Goal: Task Accomplishment & Management: Manage account settings

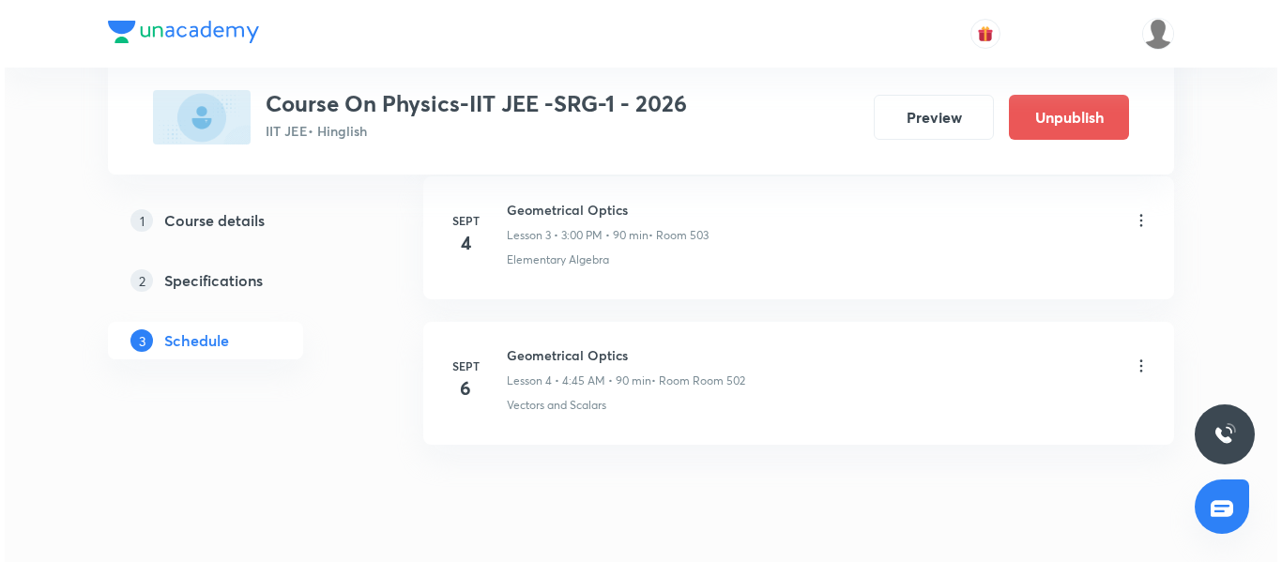
scroll to position [1524, 0]
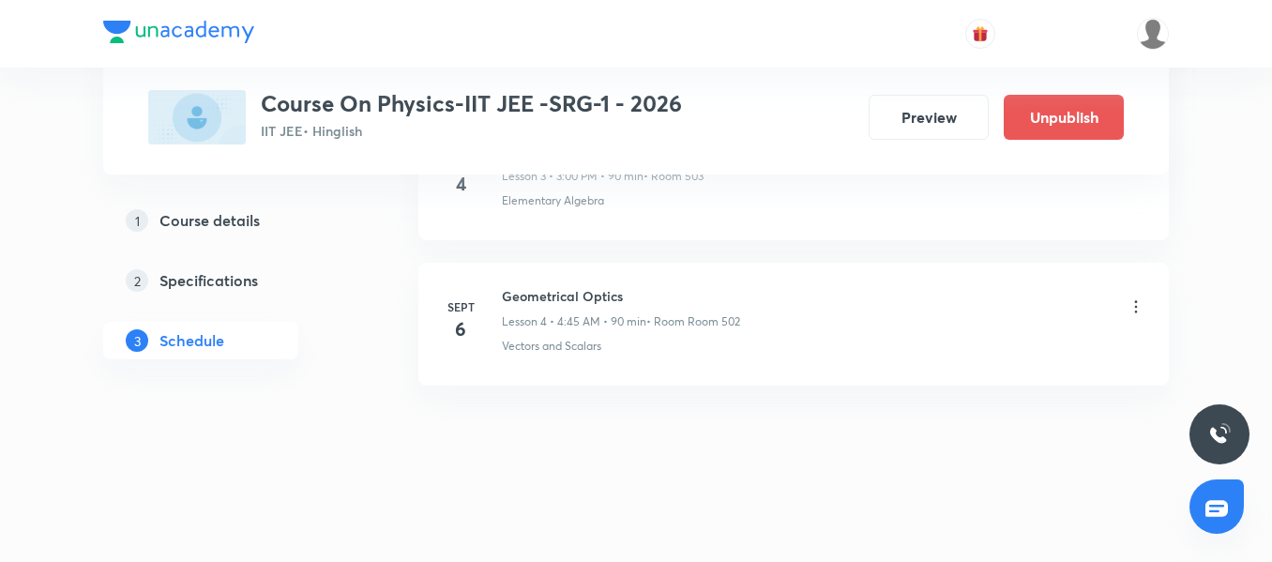
click at [1135, 303] on icon at bounding box center [1136, 306] width 19 height 19
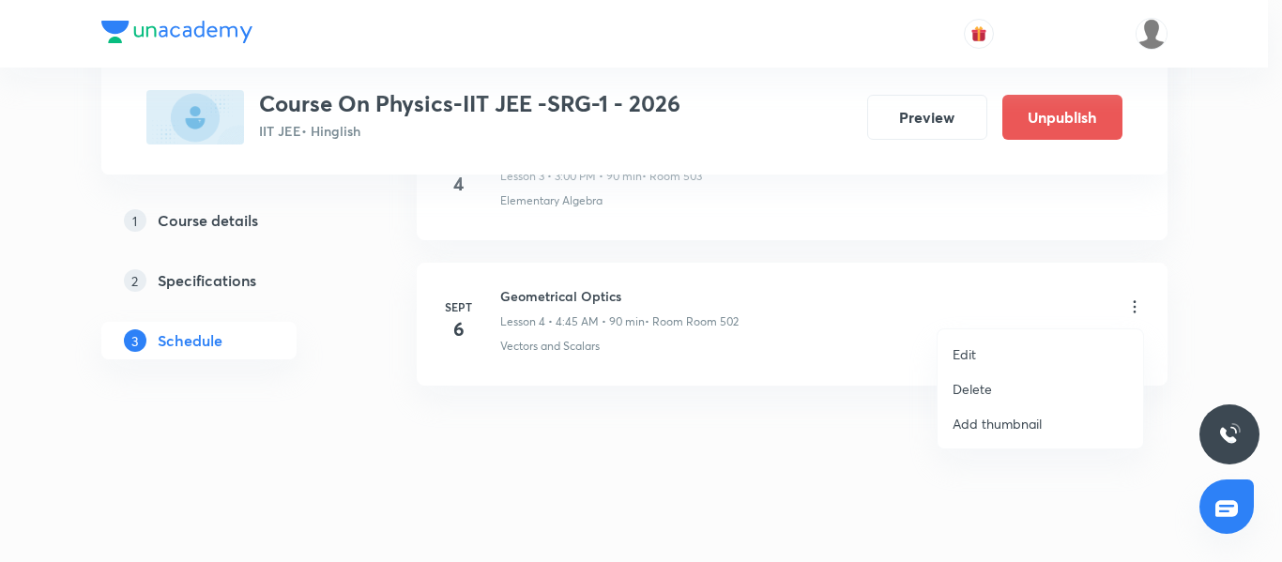
click at [987, 350] on li "Edit" at bounding box center [1039, 354] width 205 height 35
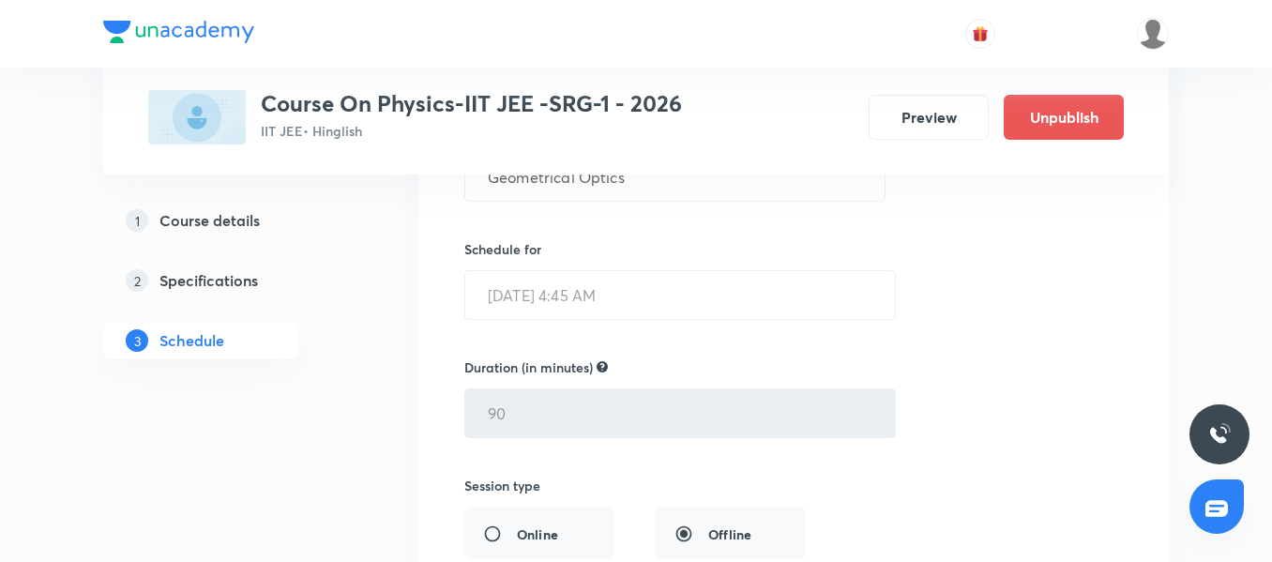
scroll to position [1383, 0]
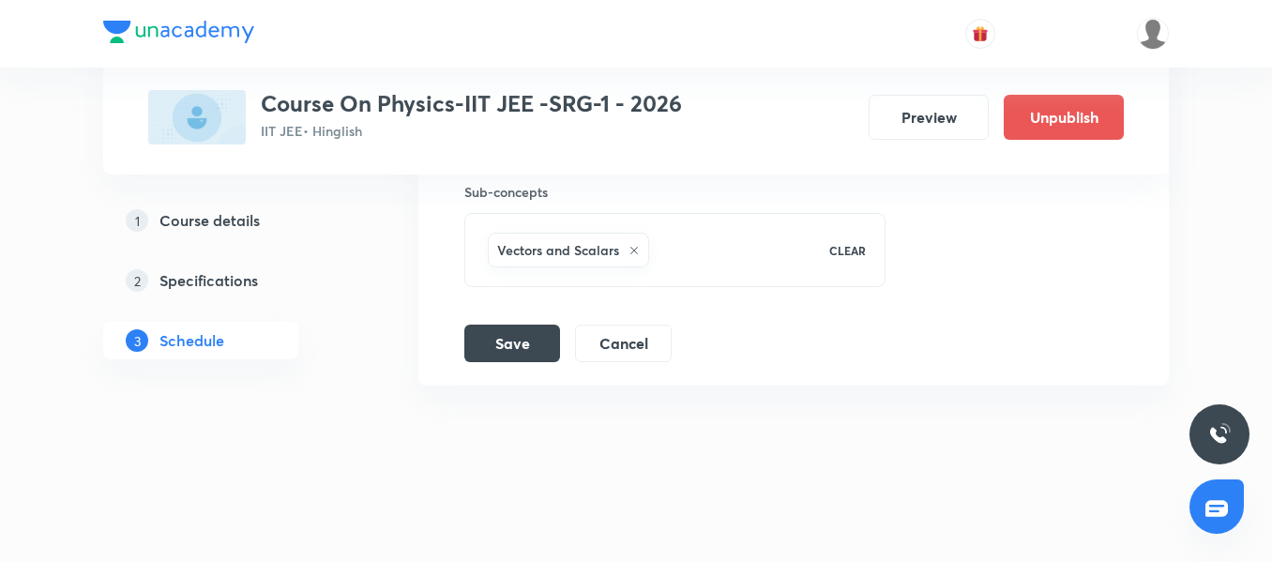
click at [609, 335] on button "Cancel" at bounding box center [623, 342] width 97 height 38
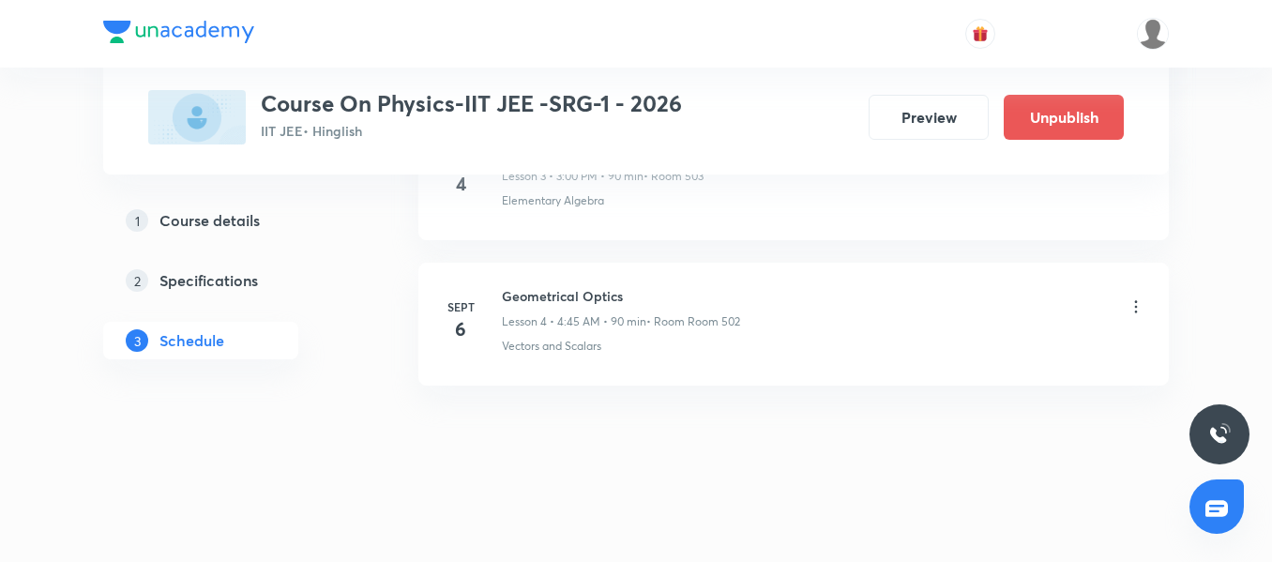
scroll to position [662, 0]
click at [1133, 305] on icon at bounding box center [1136, 306] width 19 height 19
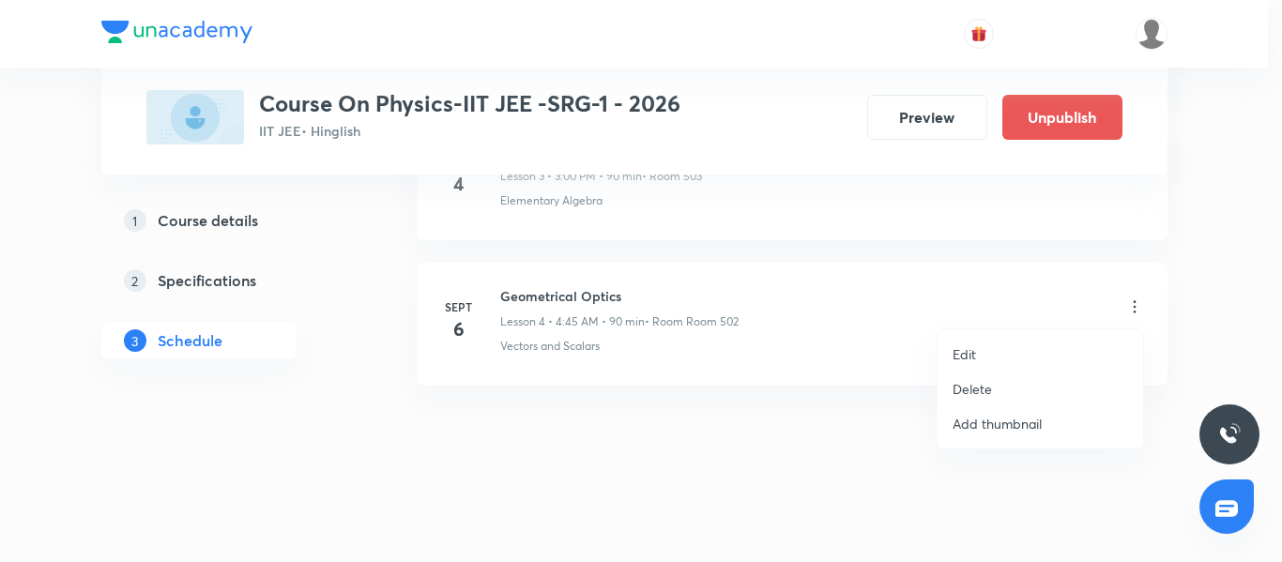
click at [982, 386] on p "Delete" at bounding box center [971, 389] width 39 height 20
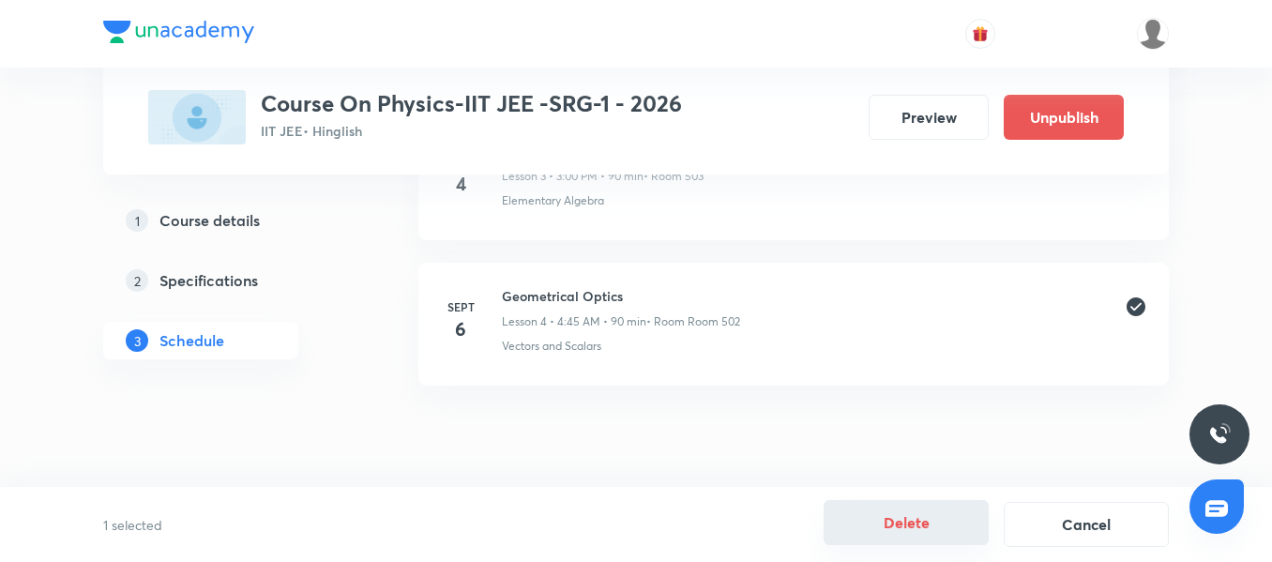
click at [915, 520] on button "Delete" at bounding box center [906, 522] width 165 height 45
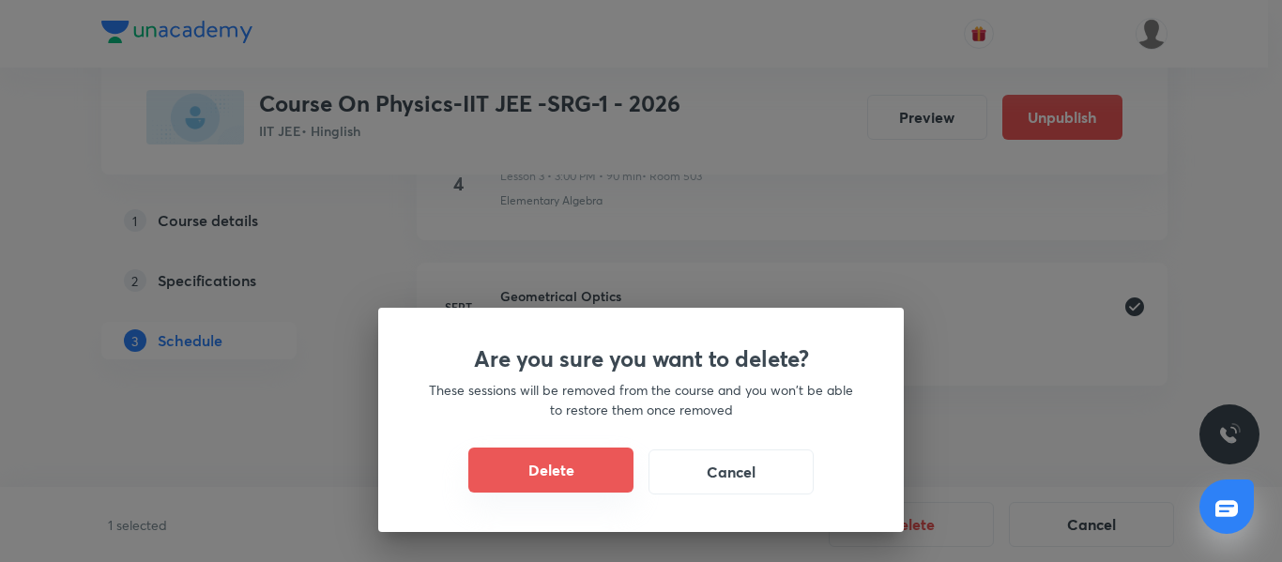
click at [569, 459] on button "Delete" at bounding box center [550, 470] width 165 height 45
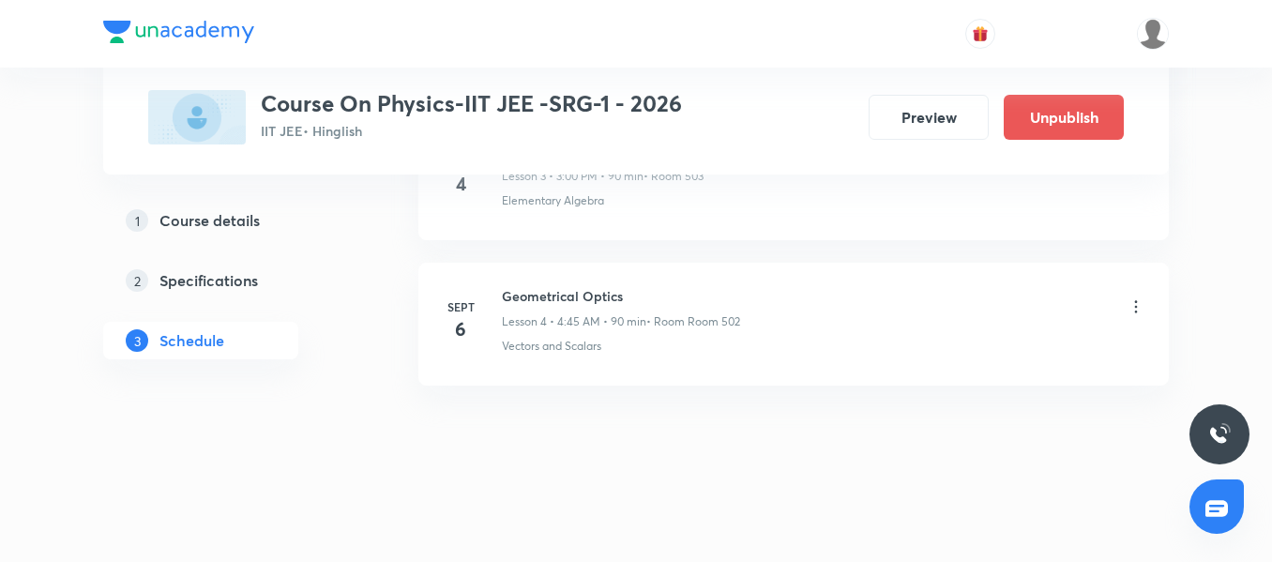
click at [566, 295] on h6 "Geometrical Optics" at bounding box center [621, 296] width 238 height 20
copy h6 "Geometrical Optics"
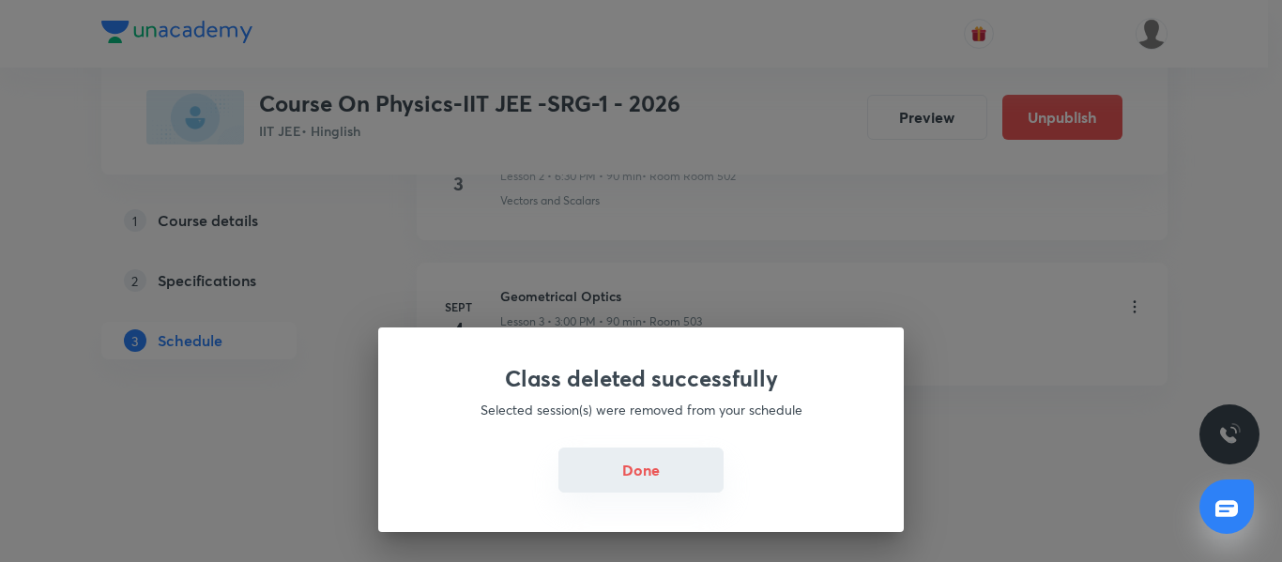
click at [653, 481] on button "Done" at bounding box center [640, 470] width 165 height 45
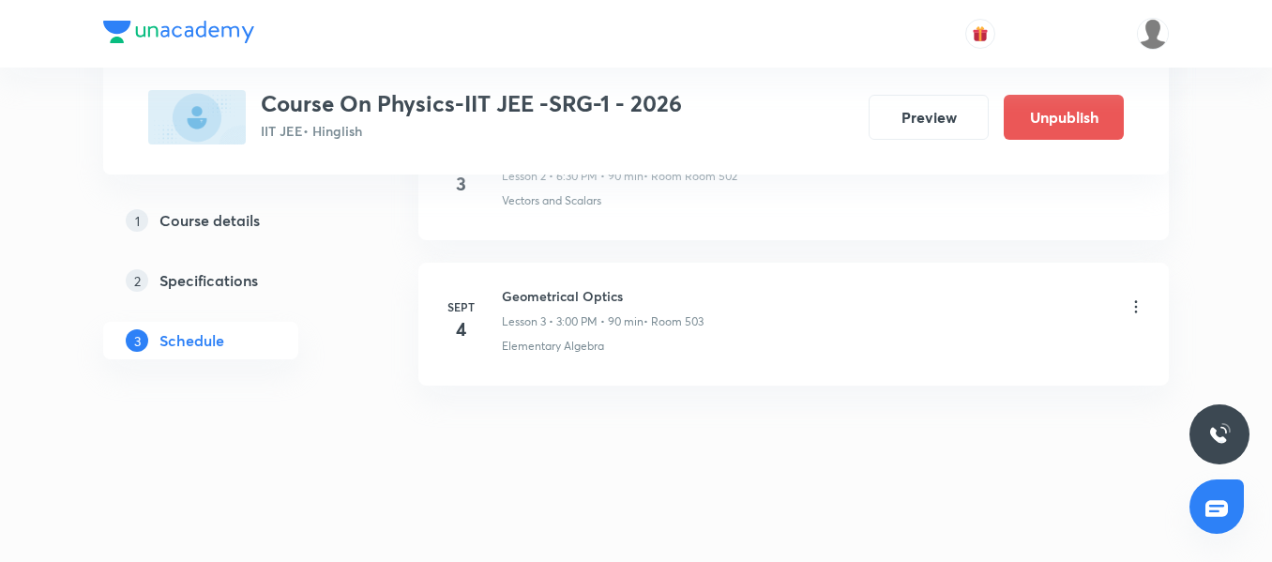
click at [549, 298] on h6 "Geometrical Optics" at bounding box center [603, 296] width 202 height 20
copy h6 "Geometrical Optics"
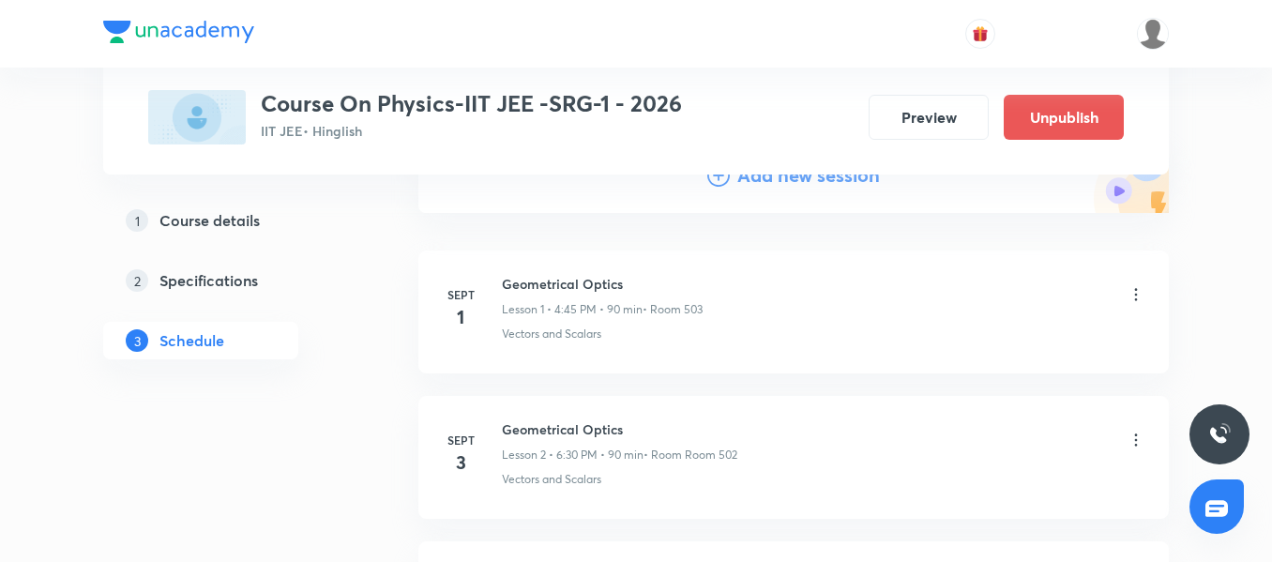
scroll to position [241, 0]
click at [736, 180] on div "Add new session" at bounding box center [793, 172] width 173 height 28
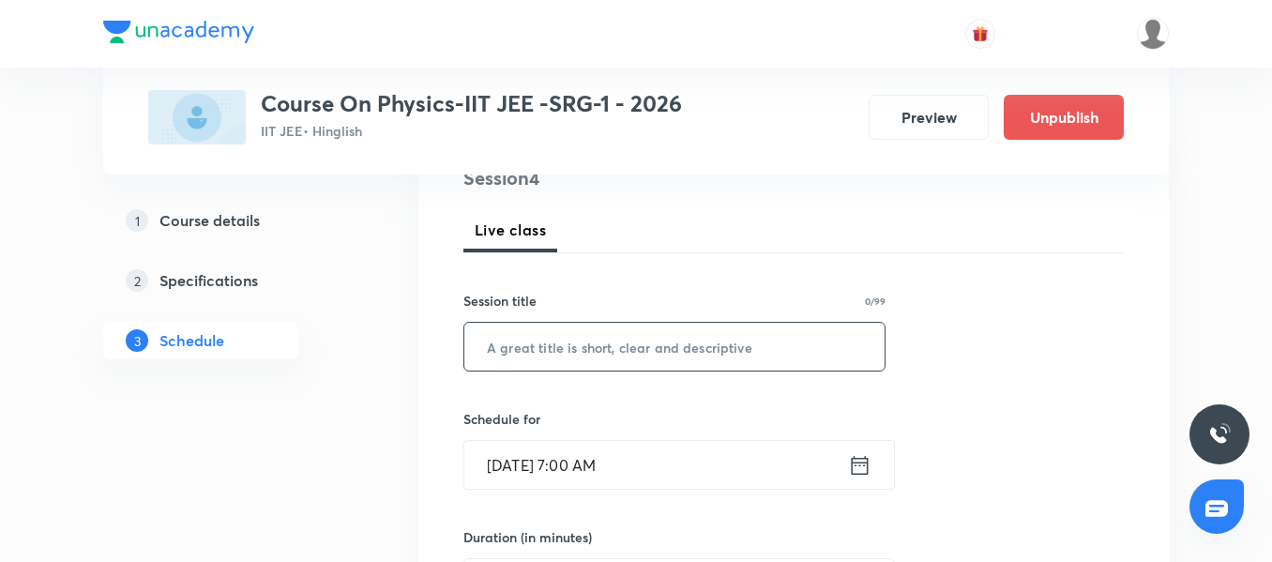
click at [545, 341] on input "text" at bounding box center [674, 347] width 420 height 48
paste input "Geometrical Optics"
type input "Geometrical Optics"
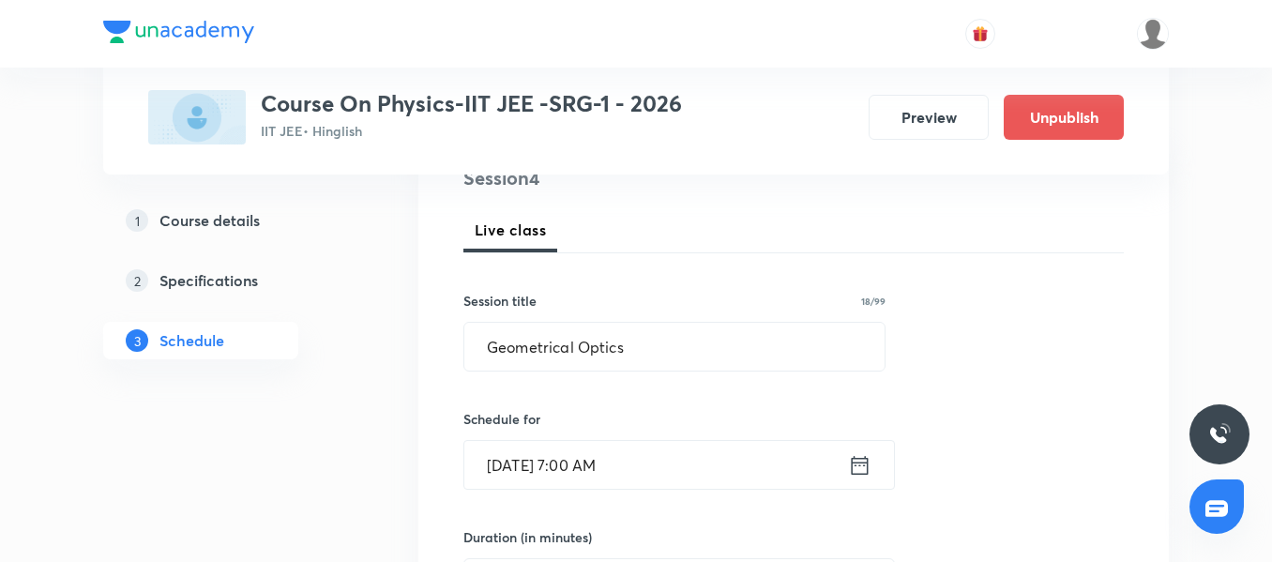
click at [689, 469] on input "Sept 6, 2025, 7:00 AM" at bounding box center [656, 465] width 384 height 48
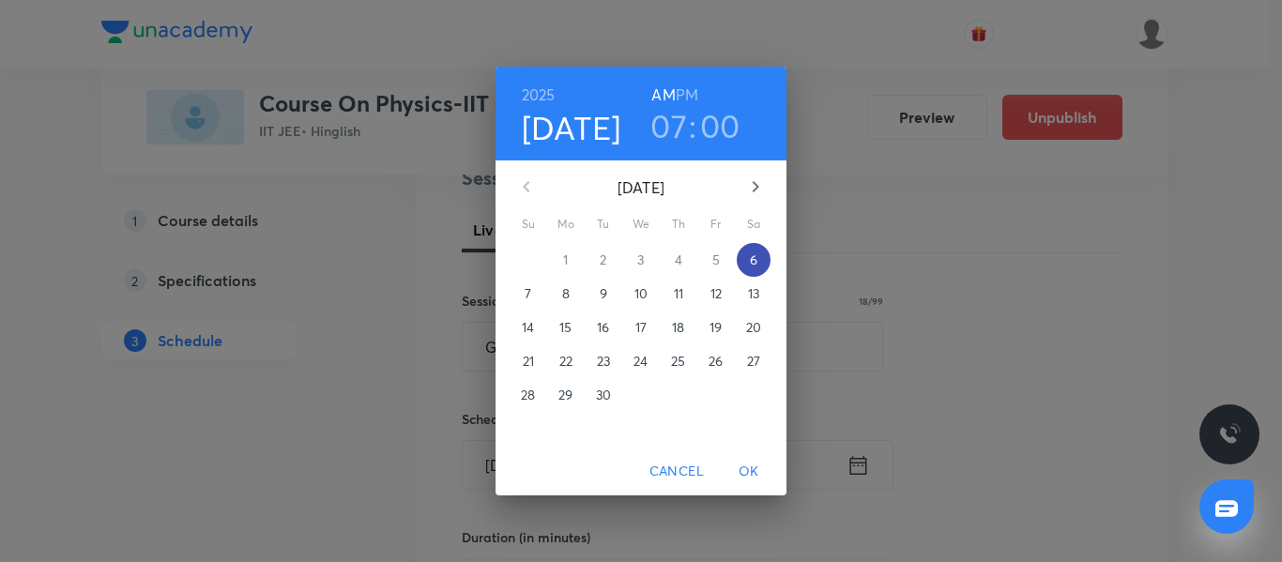
click at [741, 261] on span "6" at bounding box center [754, 260] width 34 height 19
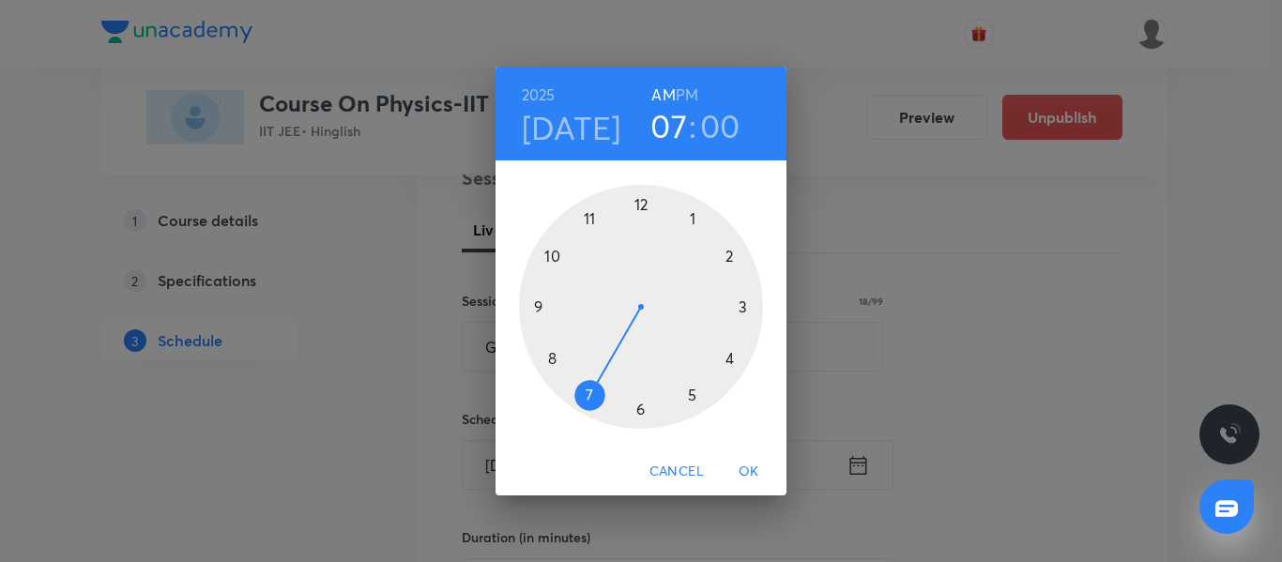
click at [726, 355] on div at bounding box center [641, 307] width 244 height 244
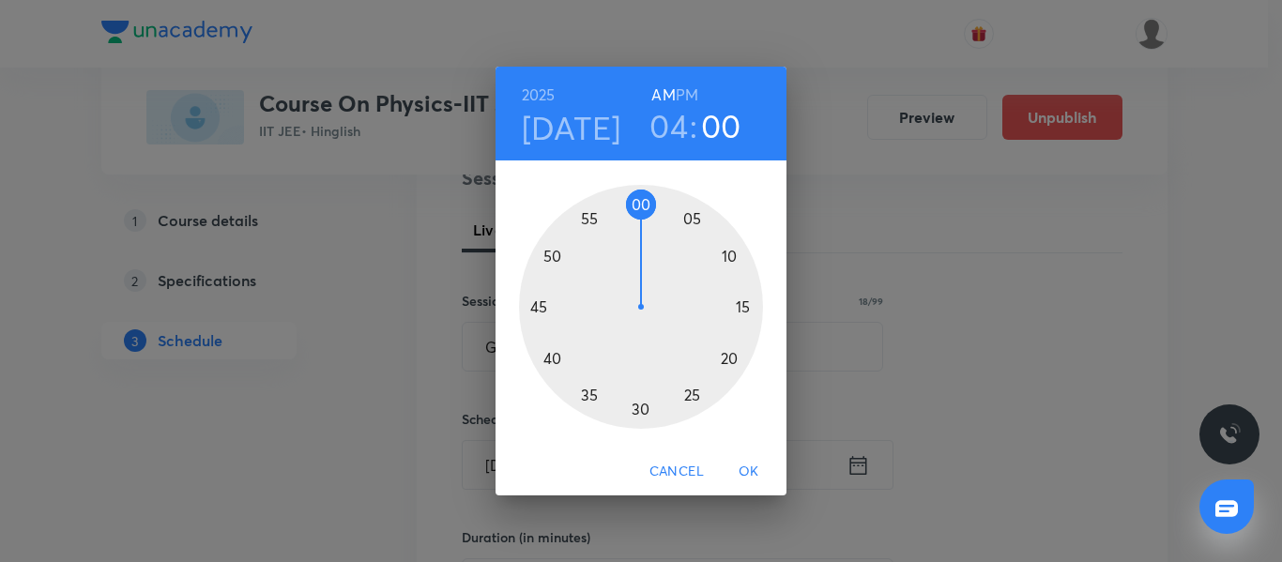
click at [684, 91] on h6 "PM" at bounding box center [687, 95] width 23 height 26
click at [536, 312] on div at bounding box center [641, 307] width 244 height 244
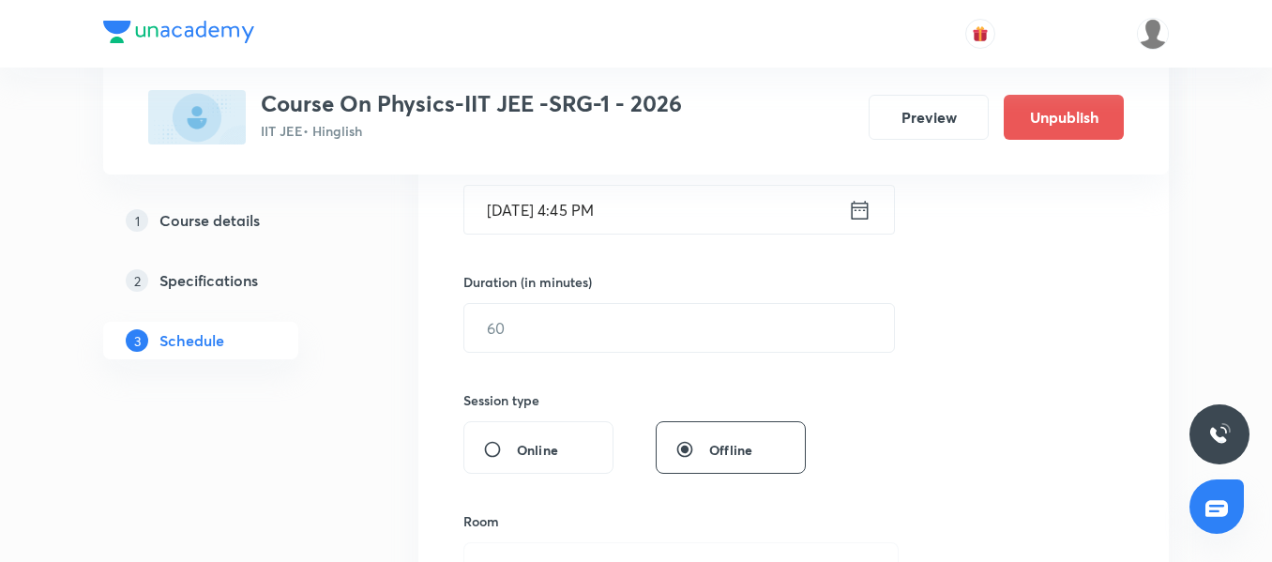
scroll to position [503, 0]
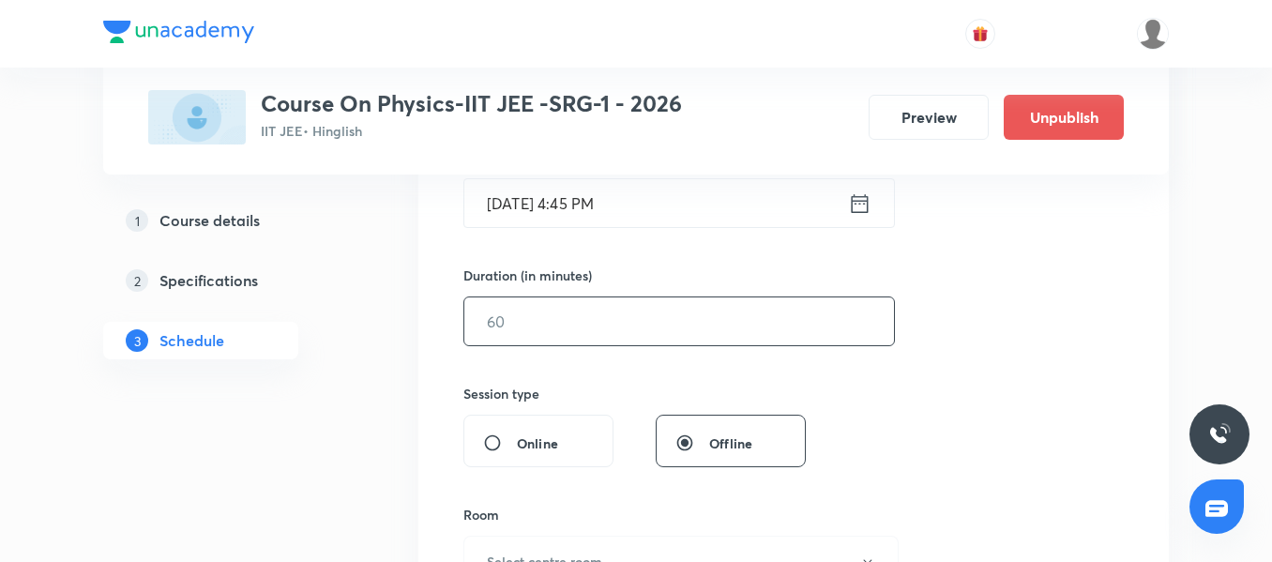
click at [610, 302] on input "text" at bounding box center [679, 321] width 430 height 48
type input "90"
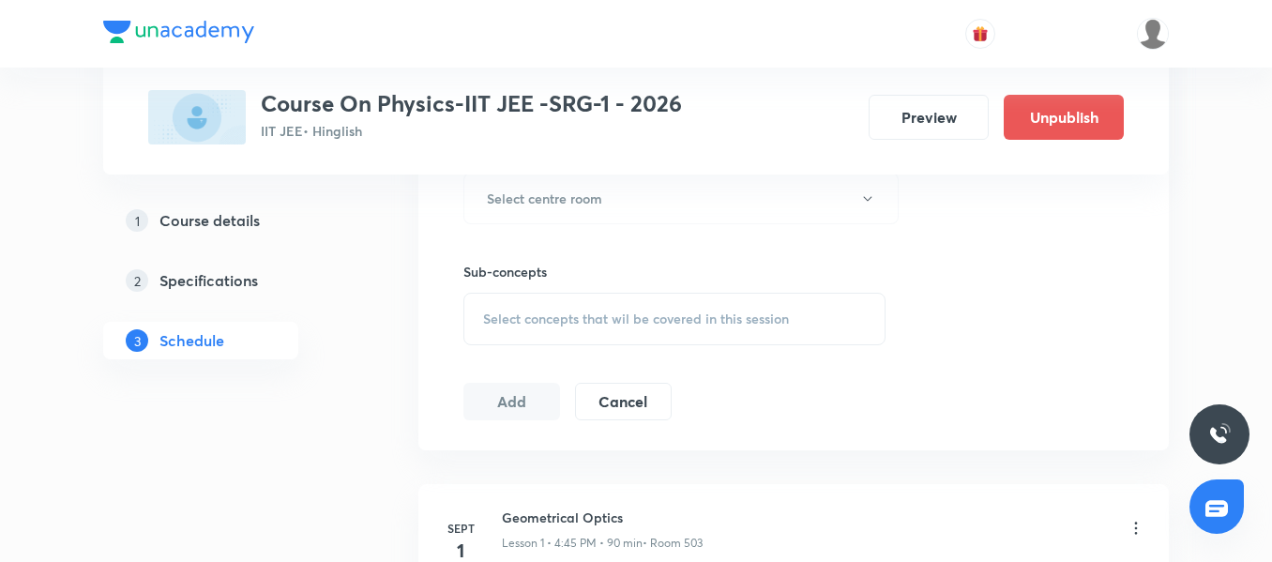
scroll to position [879, 0]
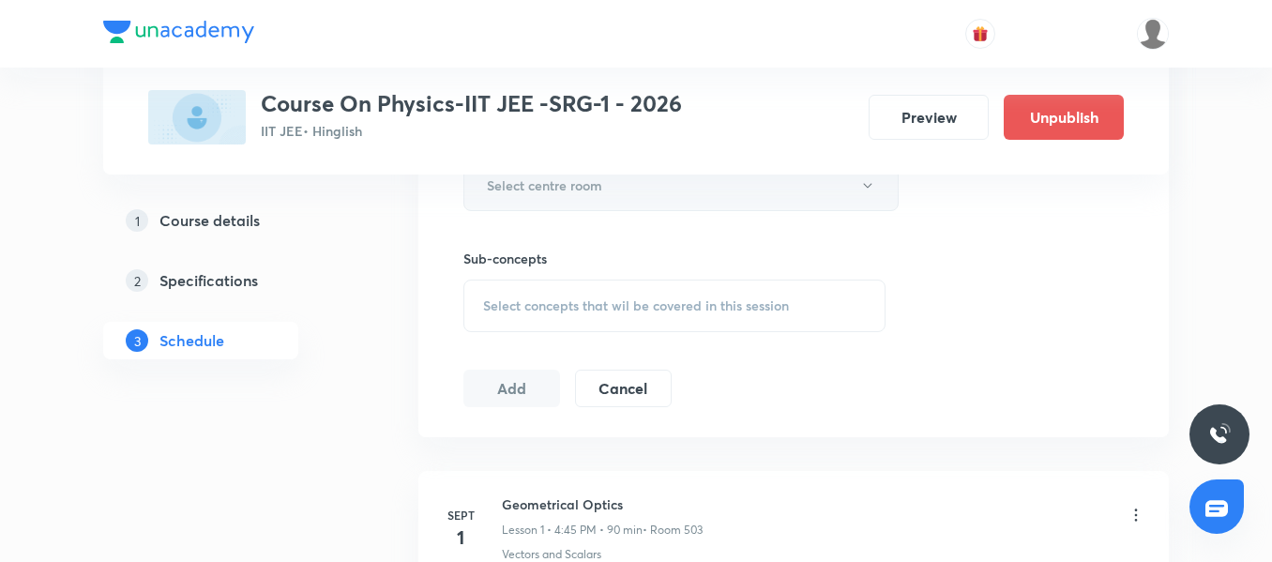
click at [665, 193] on button "Select centre room" at bounding box center [681, 186] width 435 height 52
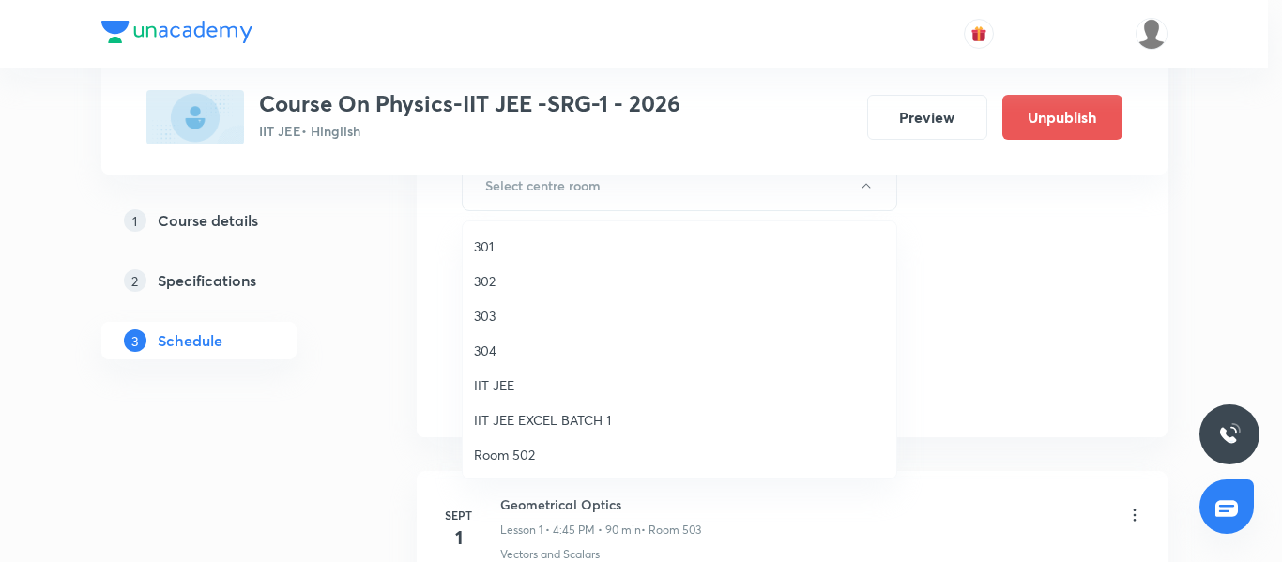
click at [552, 454] on span "Room 502" at bounding box center [679, 455] width 411 height 20
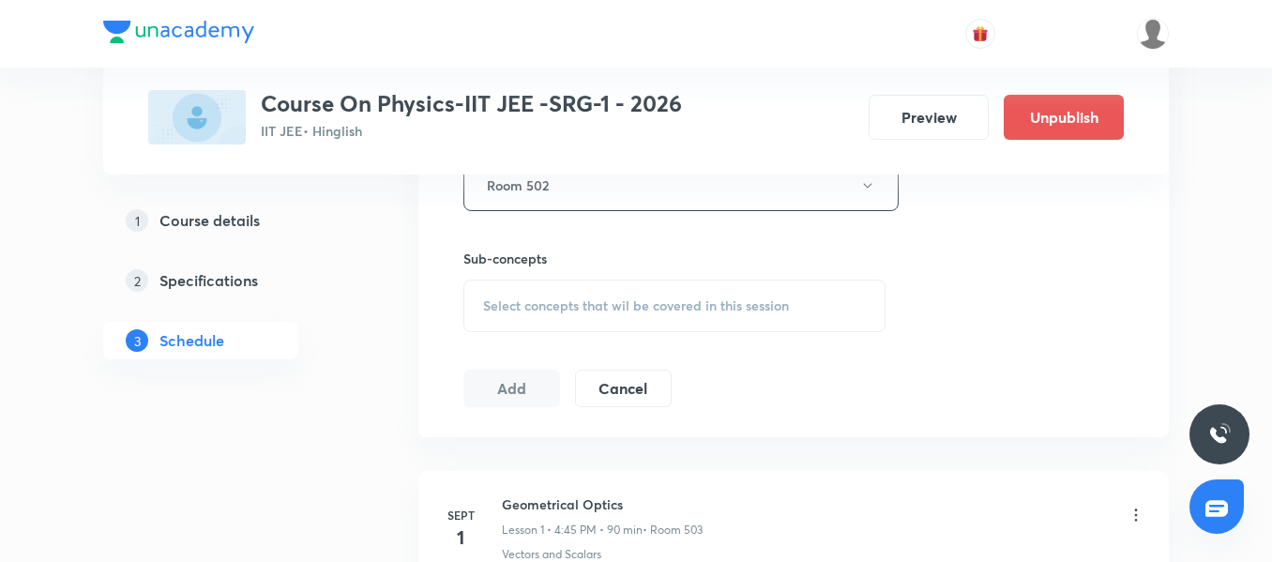
click at [528, 312] on span "Select concepts that wil be covered in this session" at bounding box center [636, 305] width 306 height 15
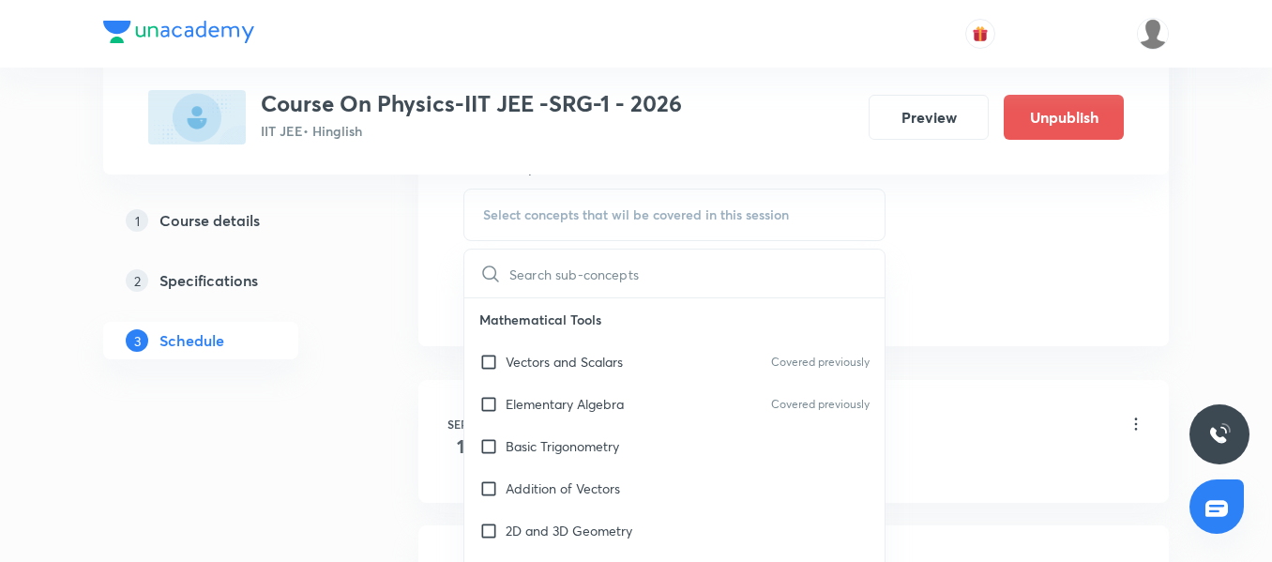
scroll to position [1057, 0]
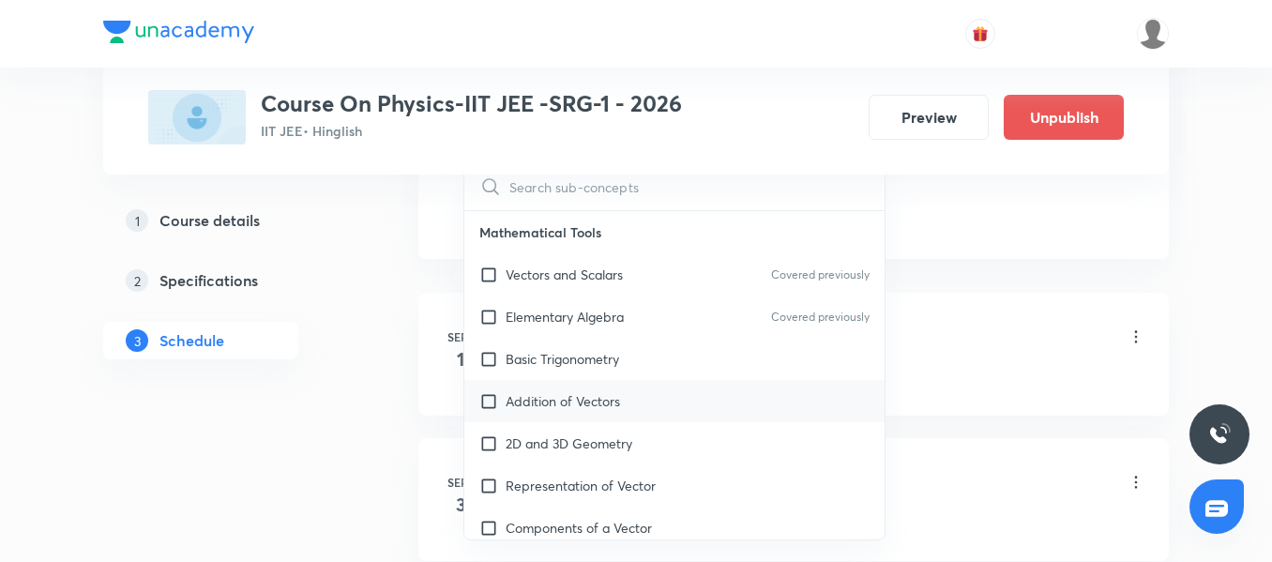
click at [646, 380] on div "Addition of Vectors" at bounding box center [674, 401] width 420 height 42
checkbox input "true"
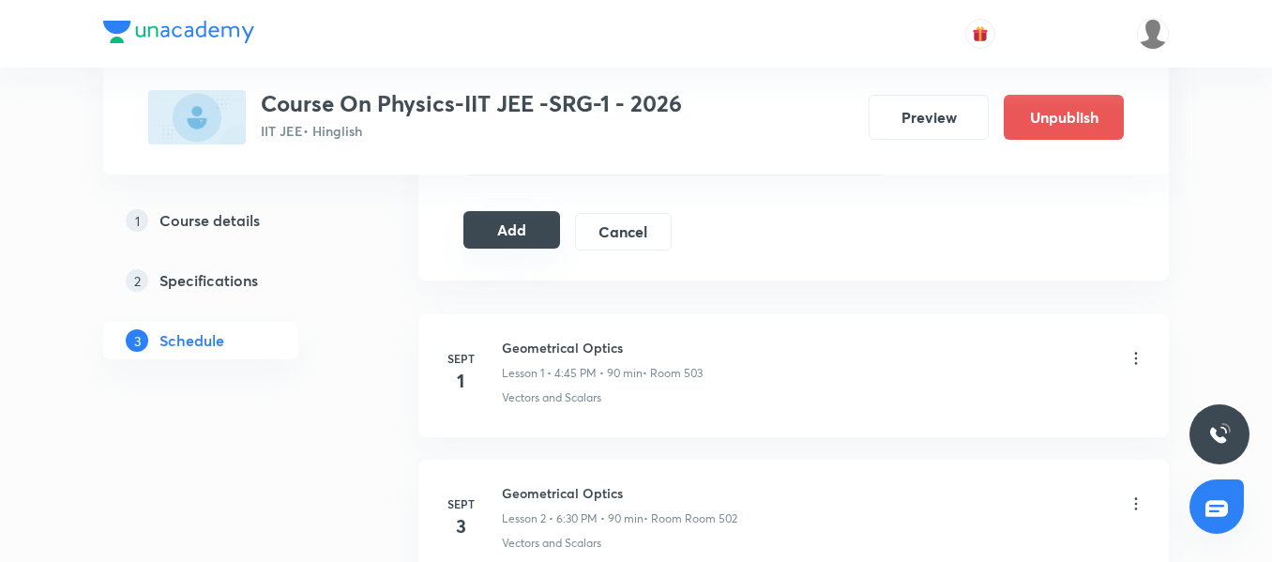
click at [513, 222] on button "Add" at bounding box center [512, 230] width 97 height 38
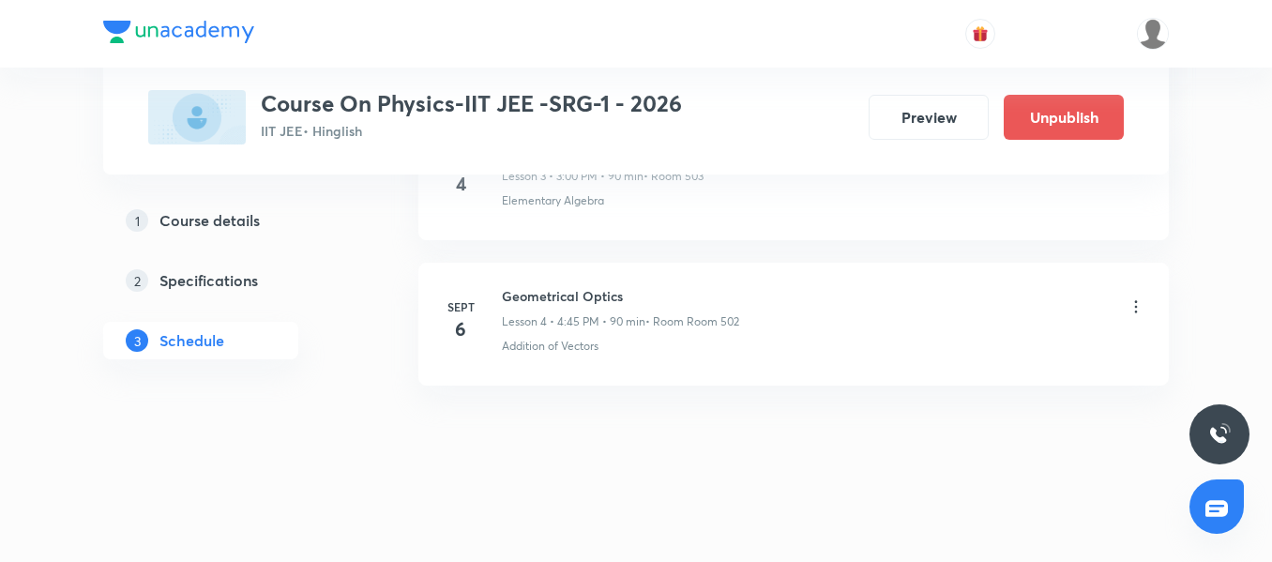
scroll to position [516, 0]
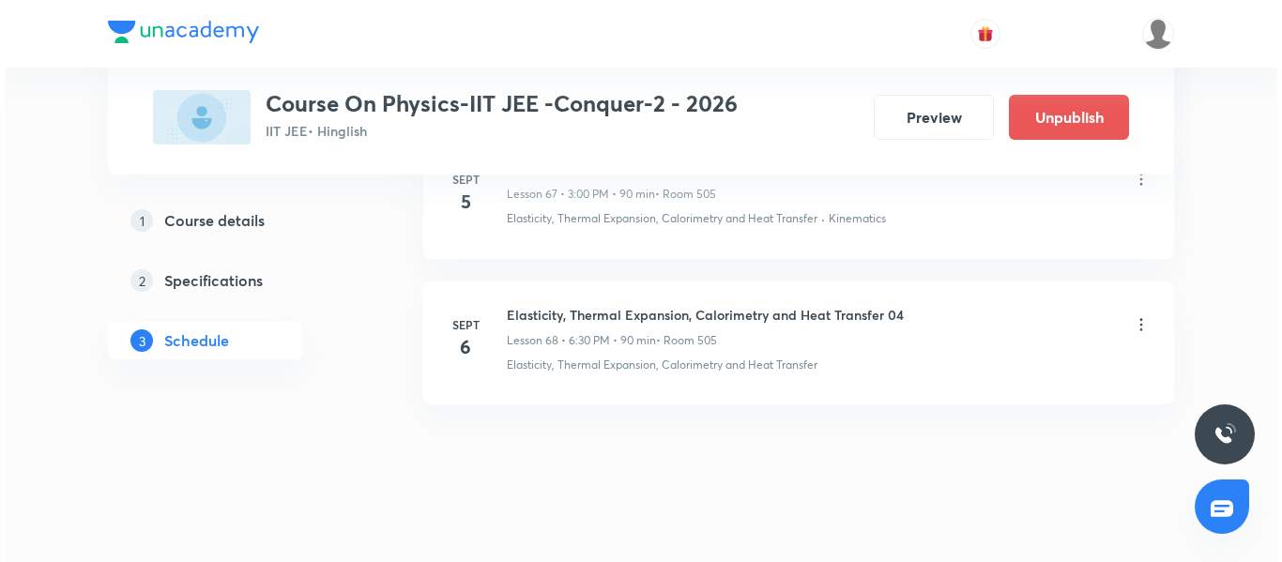
scroll to position [10764, 0]
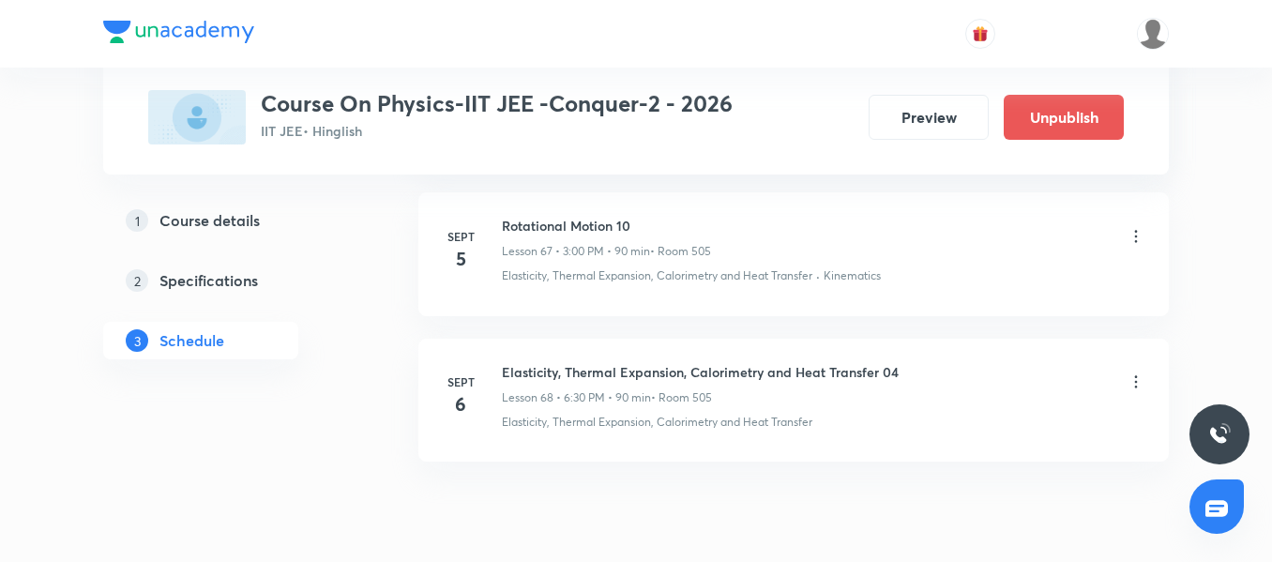
click at [563, 219] on h6 "Rotational Motion 10" at bounding box center [606, 226] width 209 height 20
copy h6 "Rotational Motion 10"
click at [1131, 382] on icon at bounding box center [1136, 382] width 19 height 19
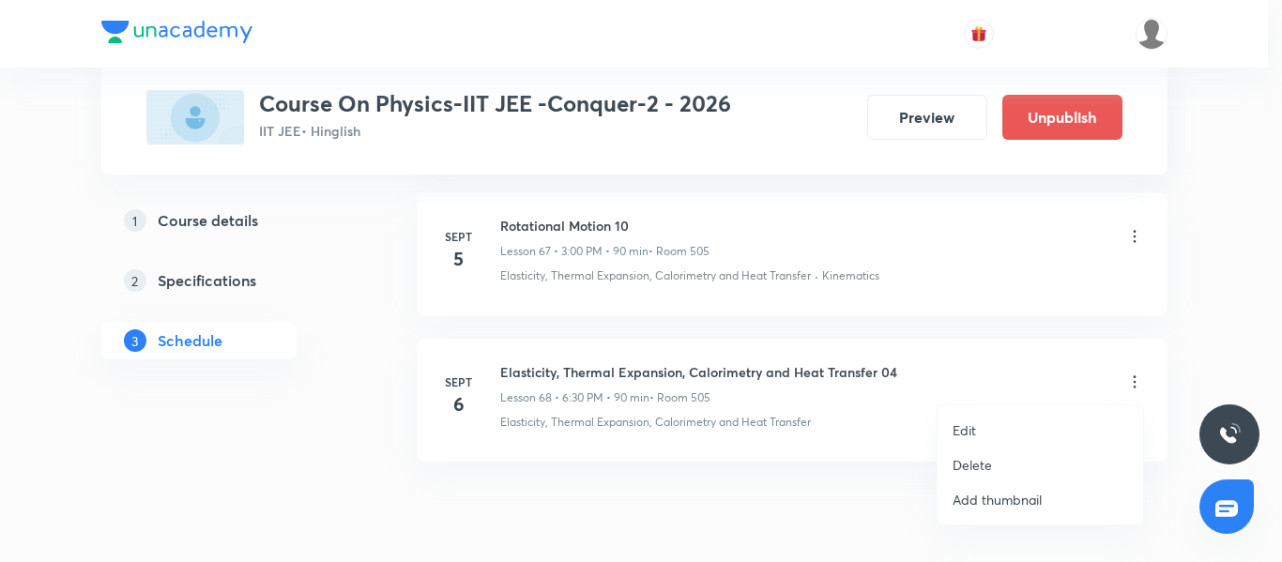
click at [1018, 429] on li "Edit" at bounding box center [1039, 430] width 205 height 35
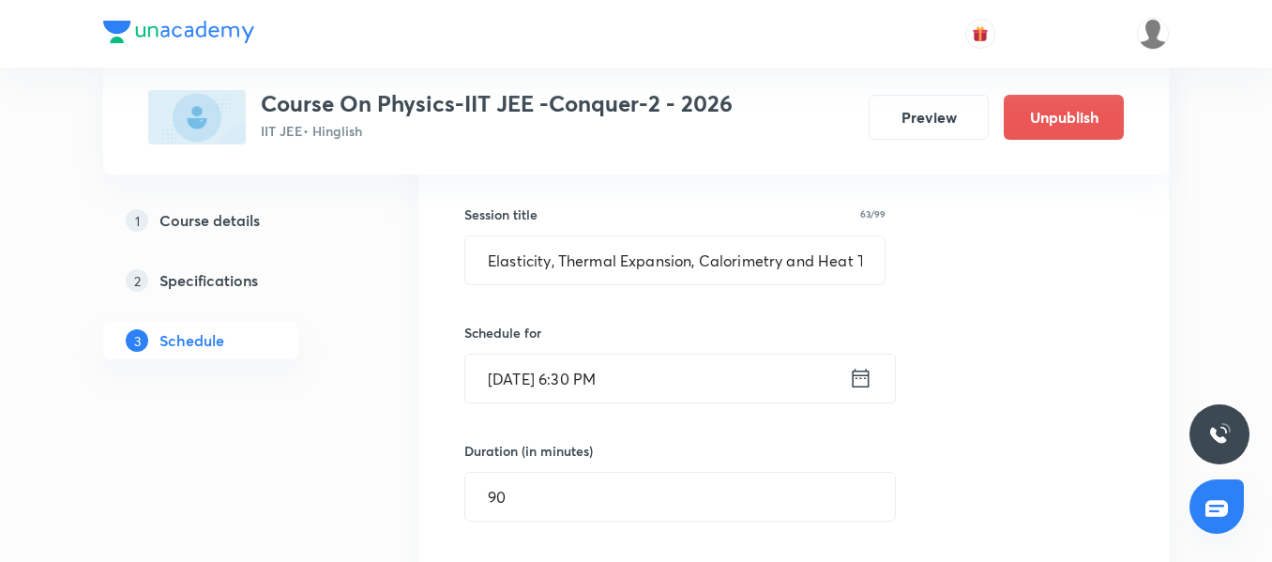
scroll to position [10096, 0]
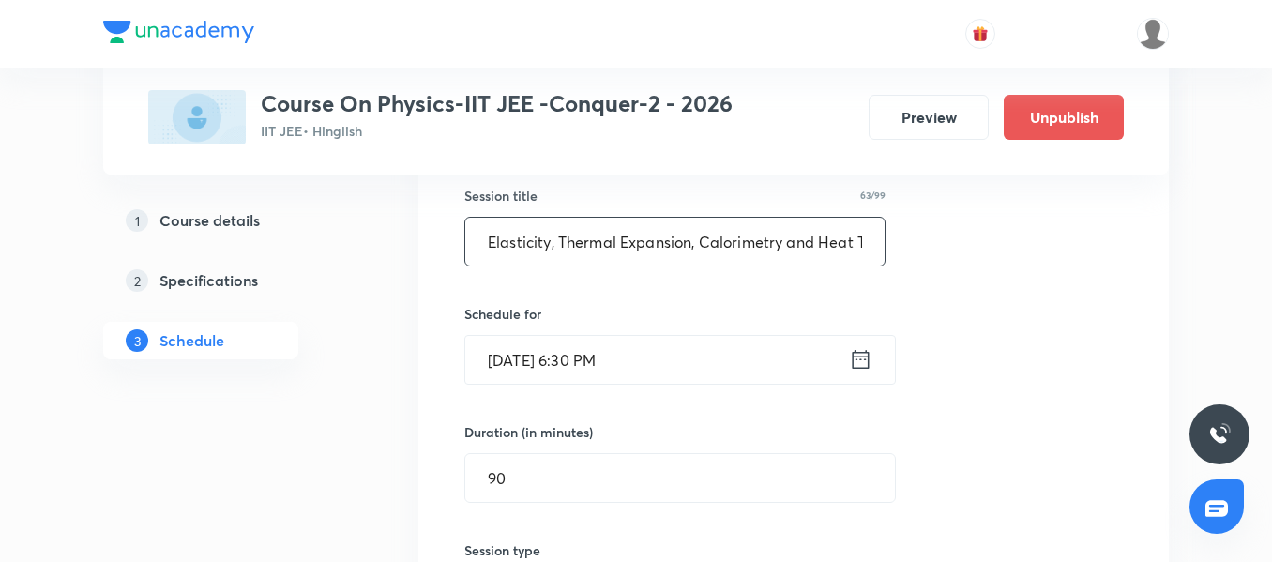
click at [582, 239] on input "Elasticity, Thermal Expansion, Calorimetry and Heat Transfer 04" at bounding box center [674, 242] width 419 height 48
paste input "Rotational Motion 10"
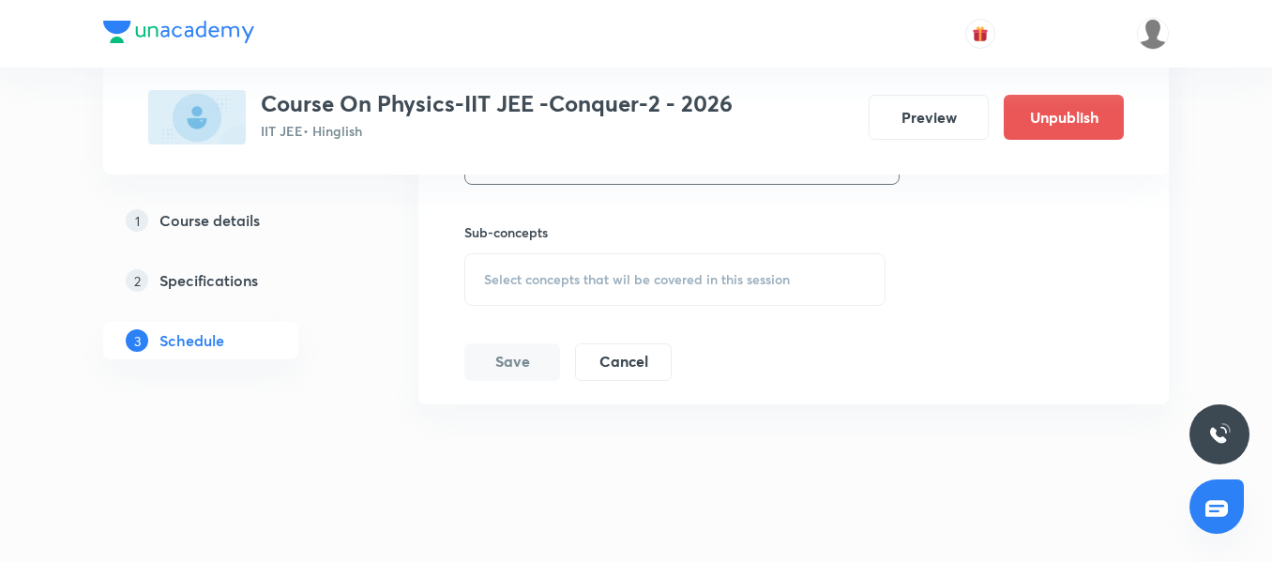
scroll to position [10678, 0]
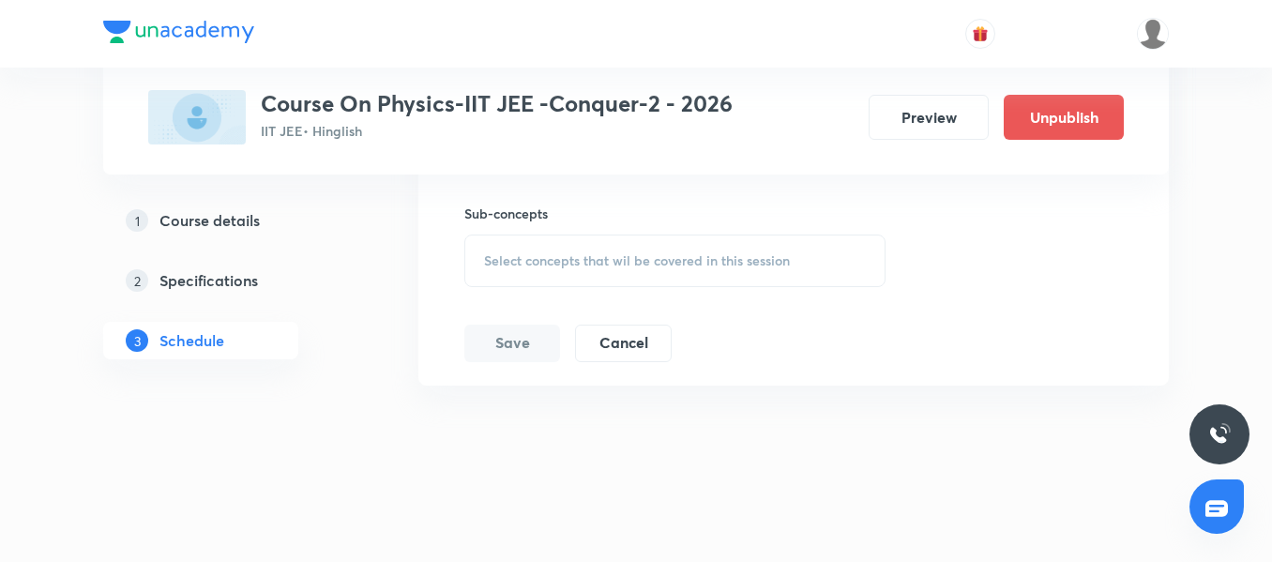
type input "Rotational Motion 10"
click at [626, 284] on div "Select concepts that wil be covered in this session" at bounding box center [674, 261] width 421 height 53
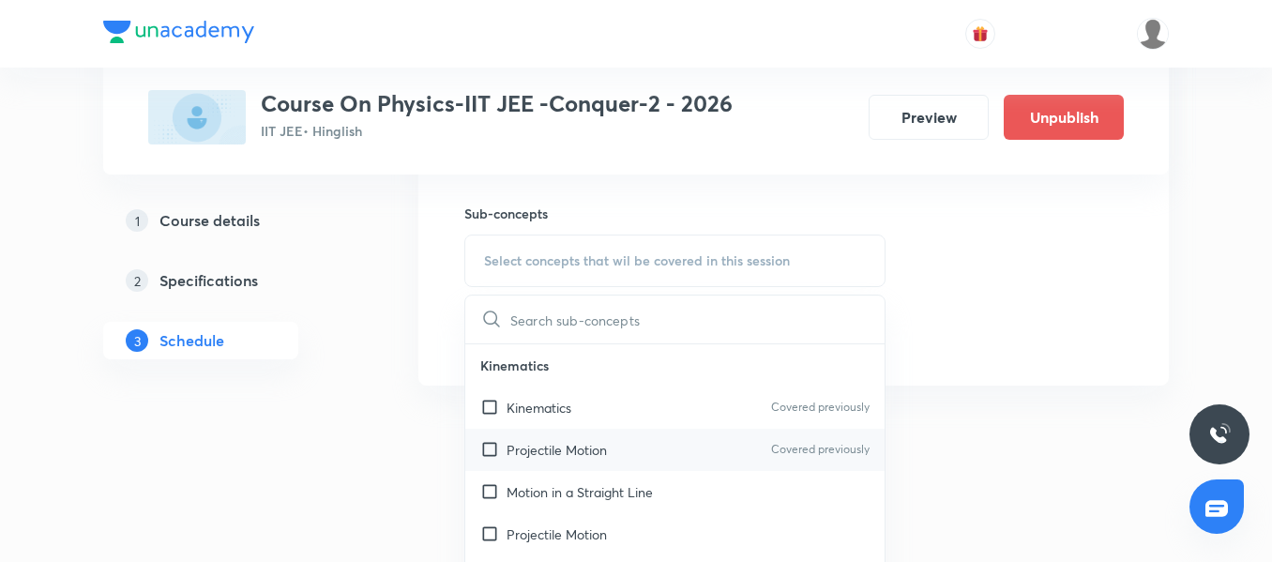
click at [616, 448] on div "Projectile Motion Covered previously" at bounding box center [674, 450] width 419 height 42
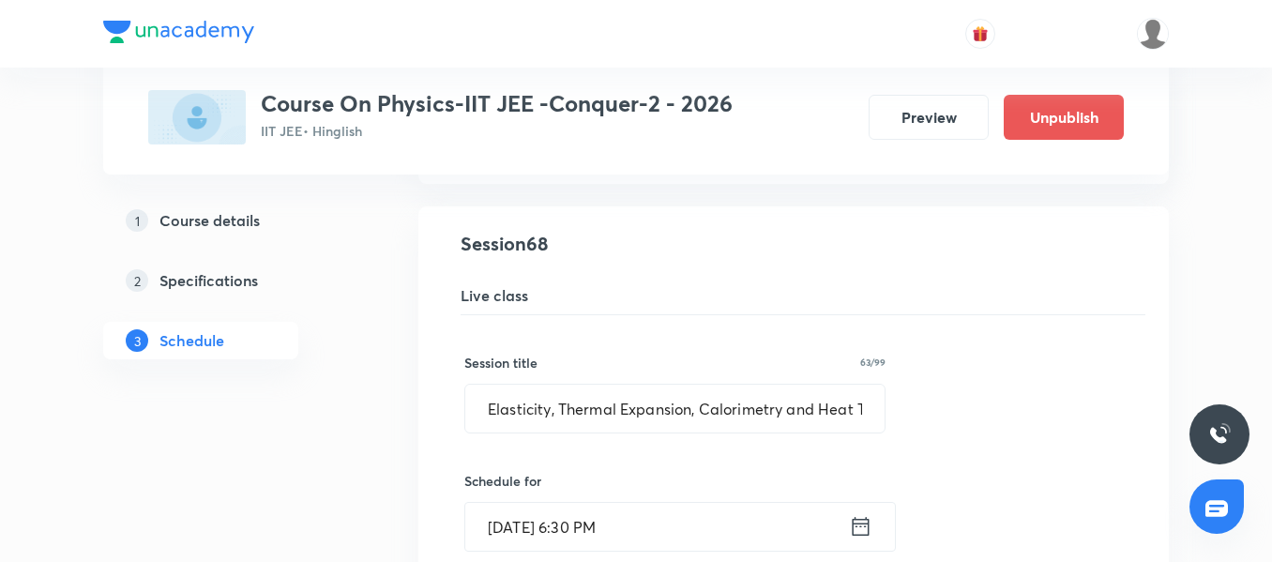
scroll to position [9910, 0]
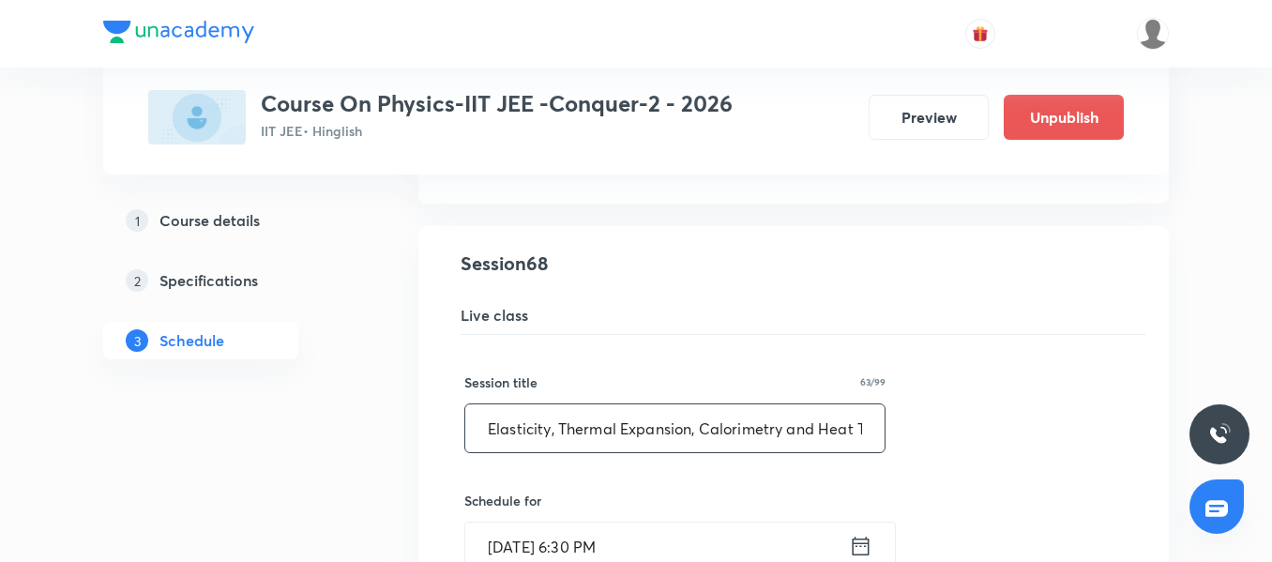
click at [684, 438] on input "Elasticity, Thermal Expansion, Calorimetry and Heat Transfer 04" at bounding box center [674, 428] width 419 height 48
paste input "Rotational Motion 10"
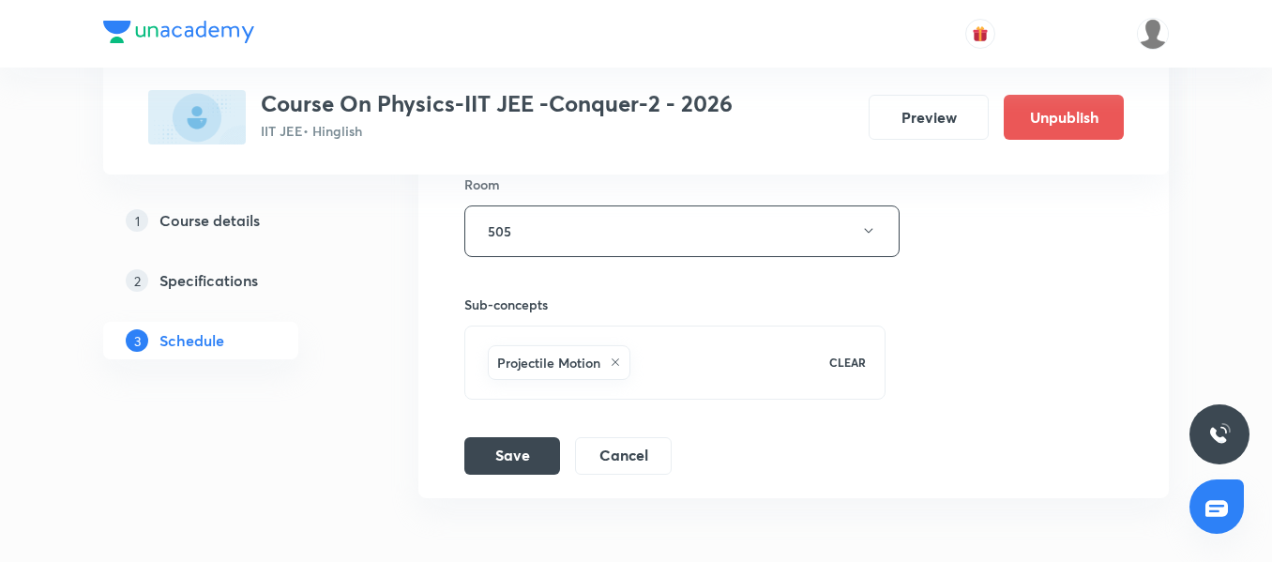
scroll to position [10643, 0]
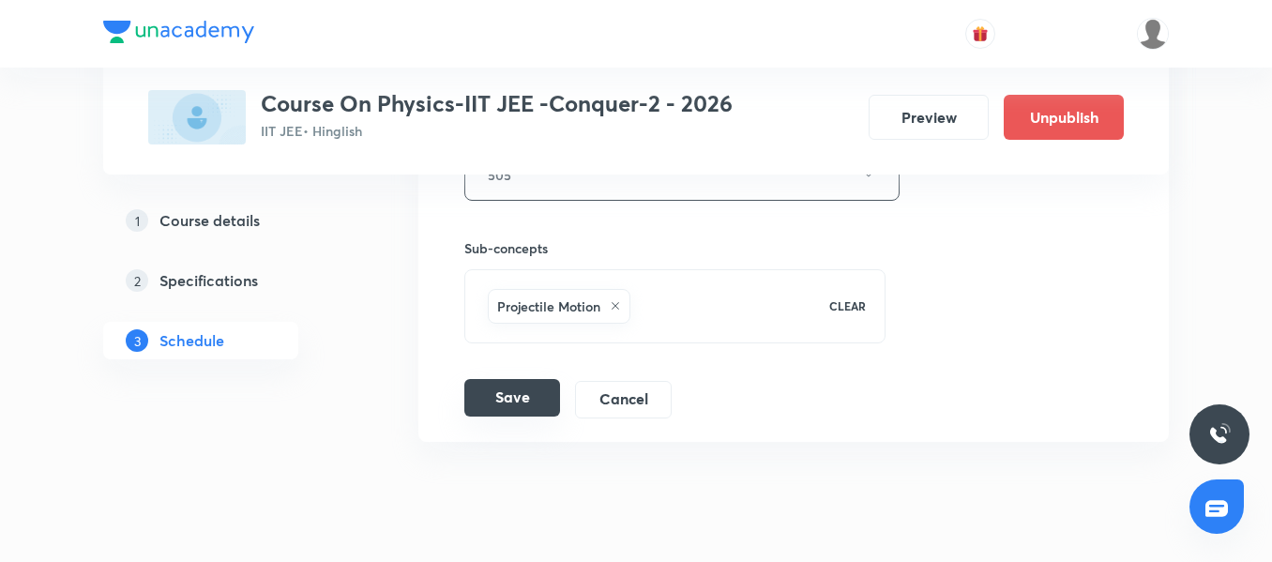
type input "Rotational Motion 10"
click at [503, 397] on button "Save" at bounding box center [512, 398] width 96 height 38
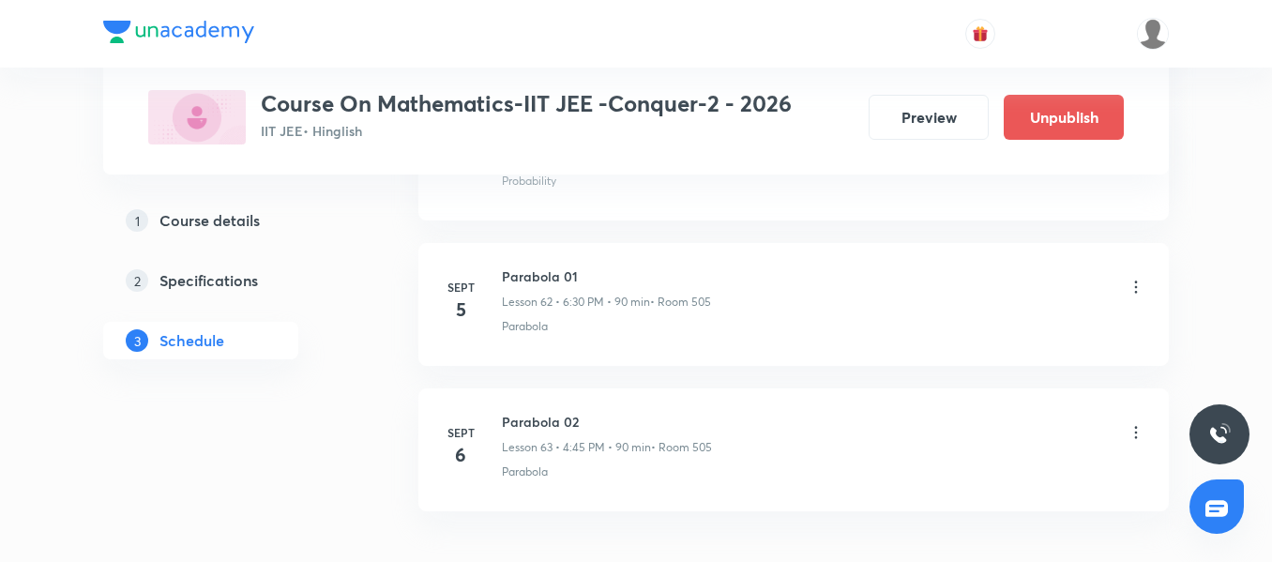
click at [1135, 430] on icon at bounding box center [1136, 432] width 19 height 19
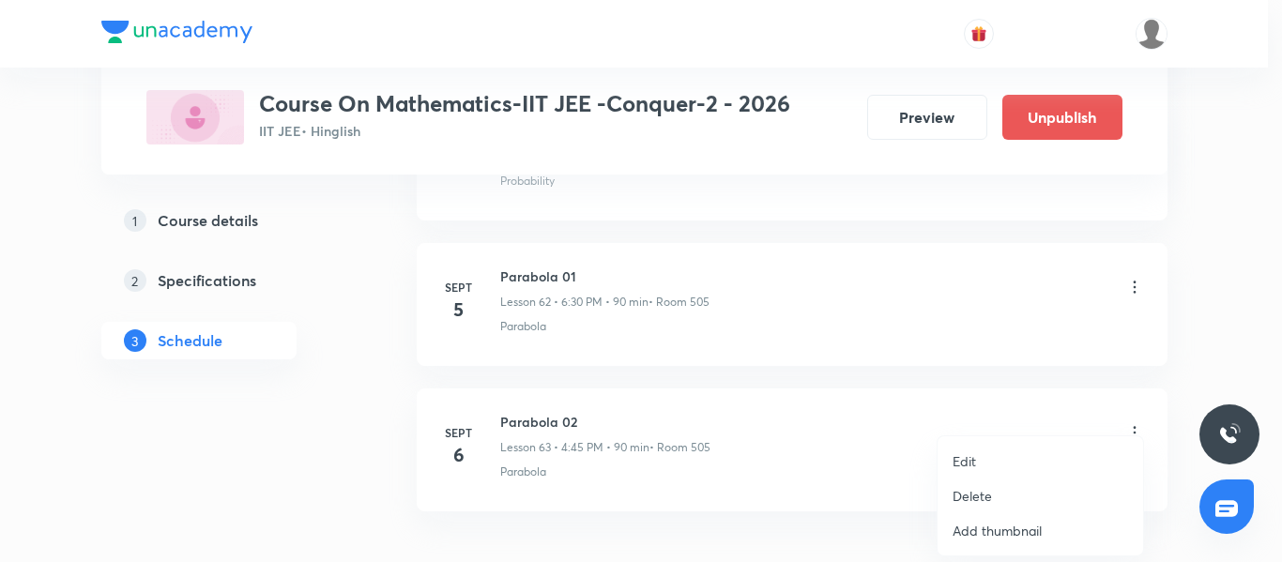
click at [1012, 495] on li "Delete" at bounding box center [1039, 496] width 205 height 35
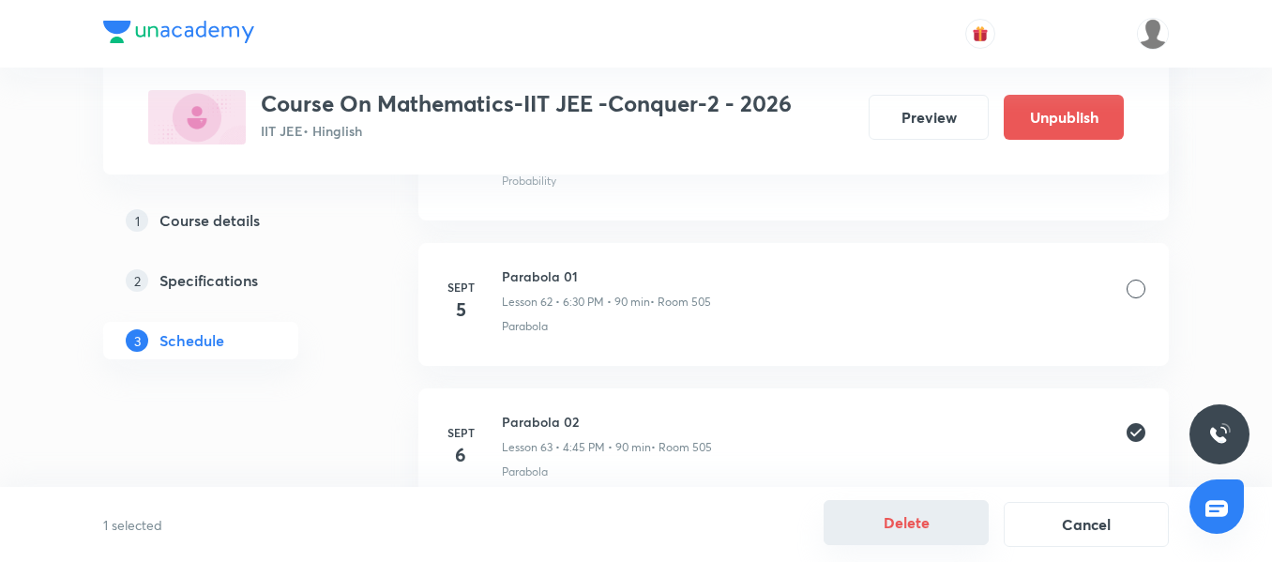
click at [926, 525] on button "Delete" at bounding box center [906, 522] width 165 height 45
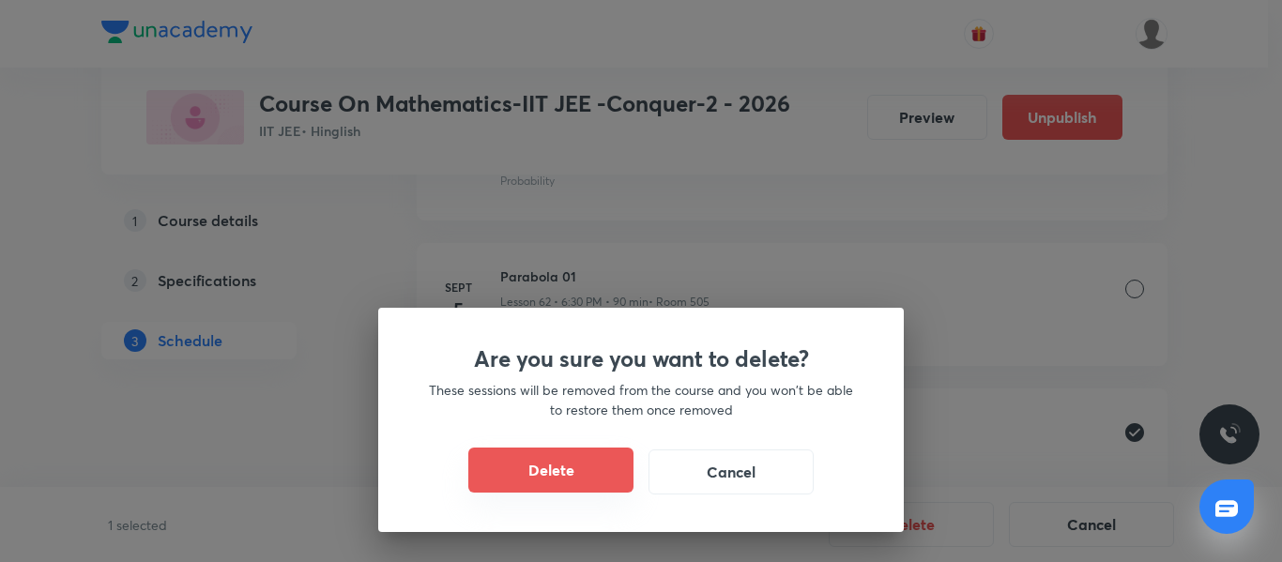
click at [510, 483] on button "Delete" at bounding box center [550, 470] width 165 height 45
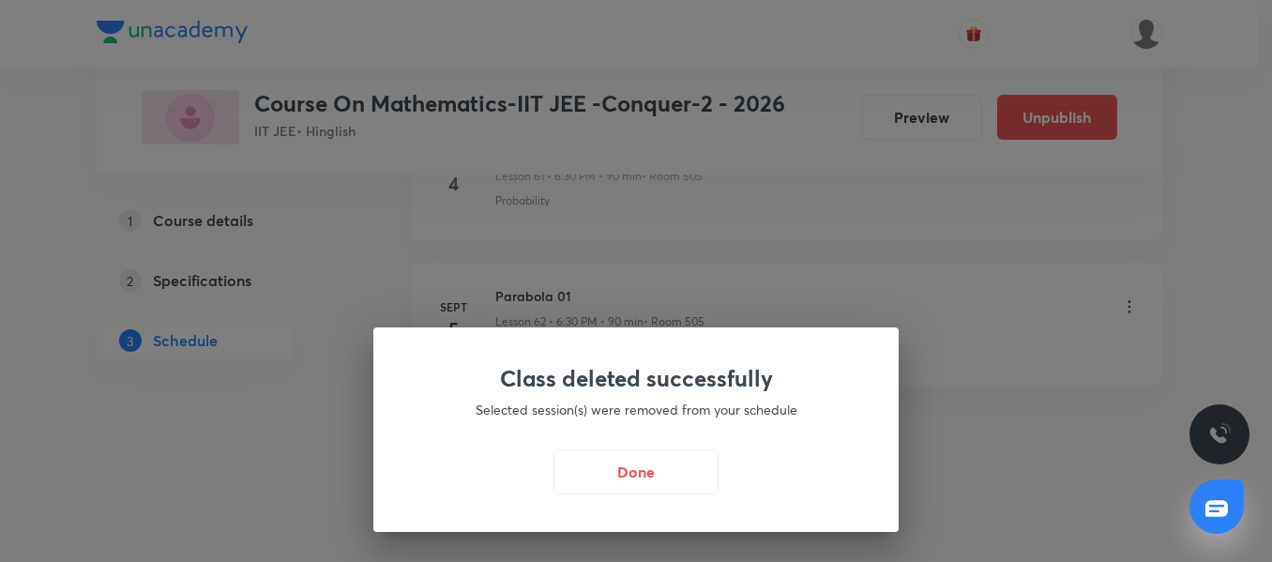
scroll to position [9964, 0]
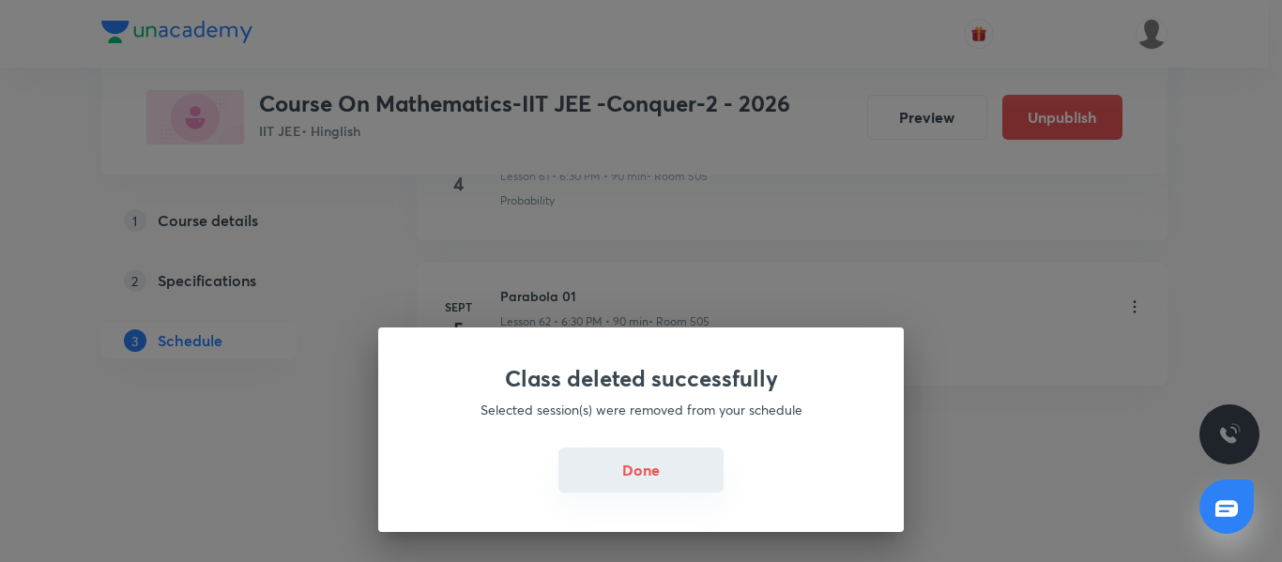
click at [648, 467] on button "Done" at bounding box center [640, 470] width 165 height 45
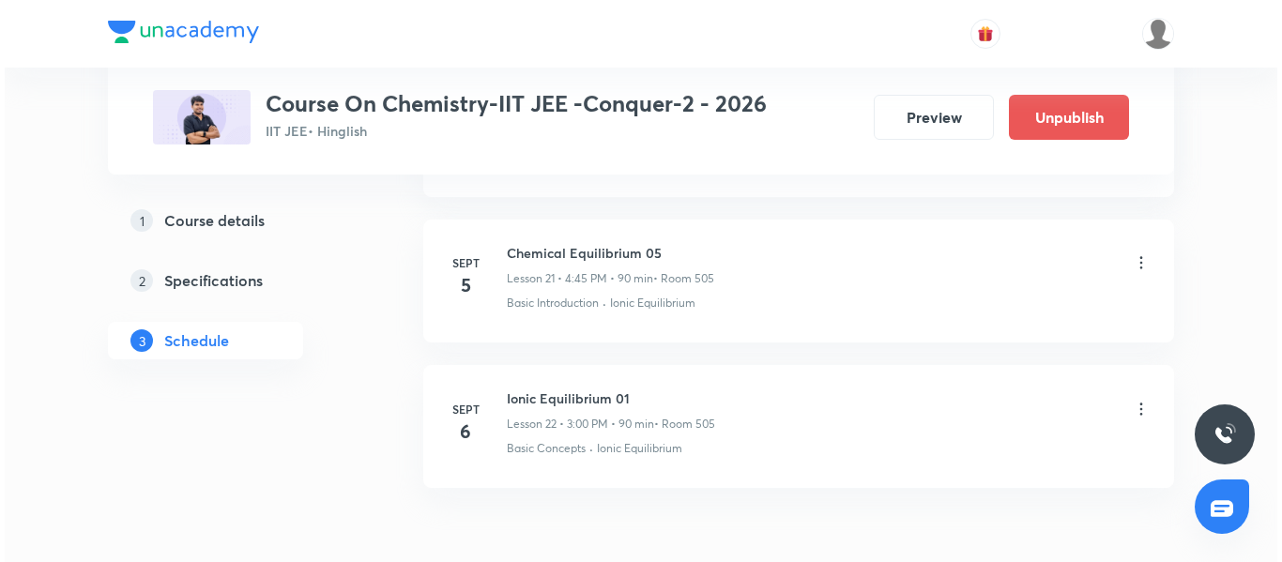
scroll to position [4053, 0]
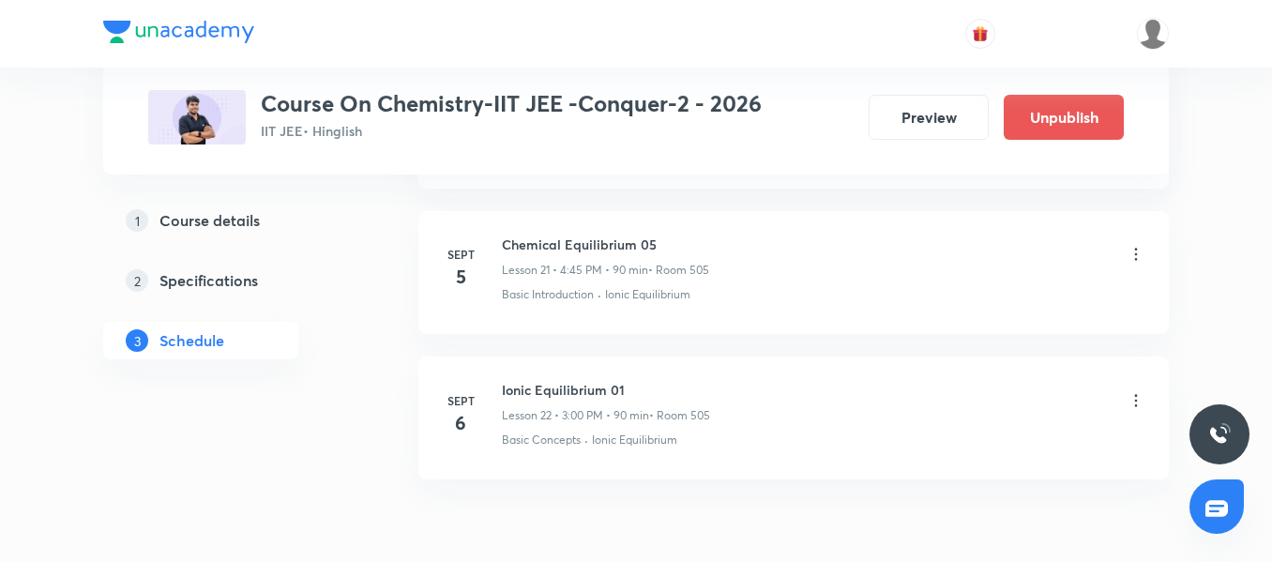
click at [1135, 401] on icon at bounding box center [1136, 400] width 3 height 12
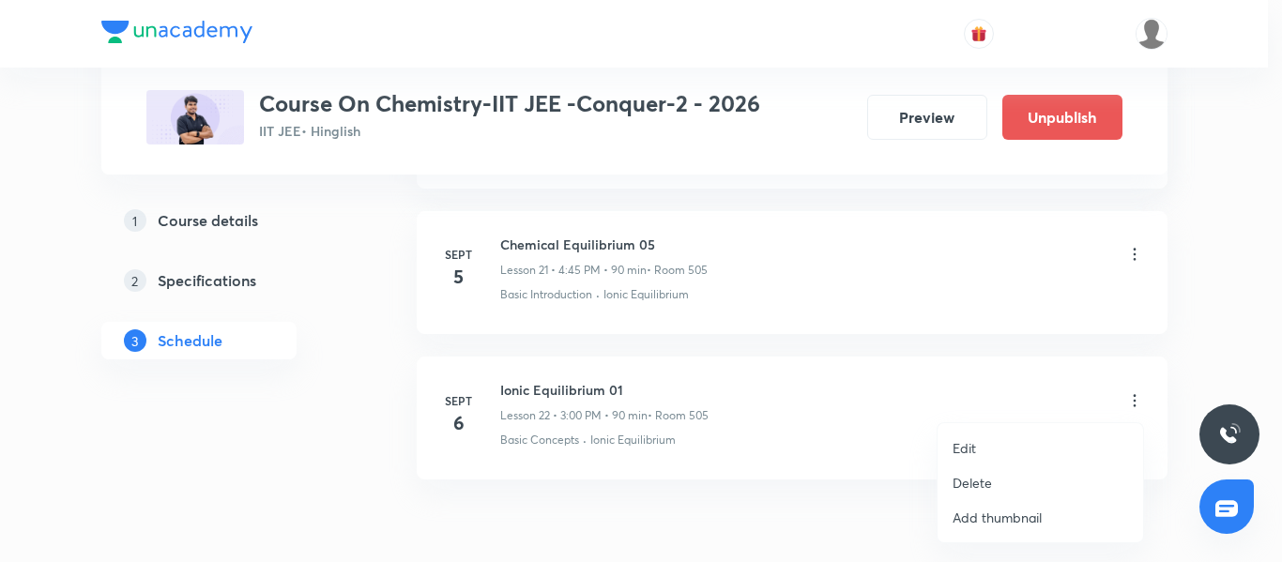
click at [1009, 435] on li "Edit" at bounding box center [1039, 448] width 205 height 35
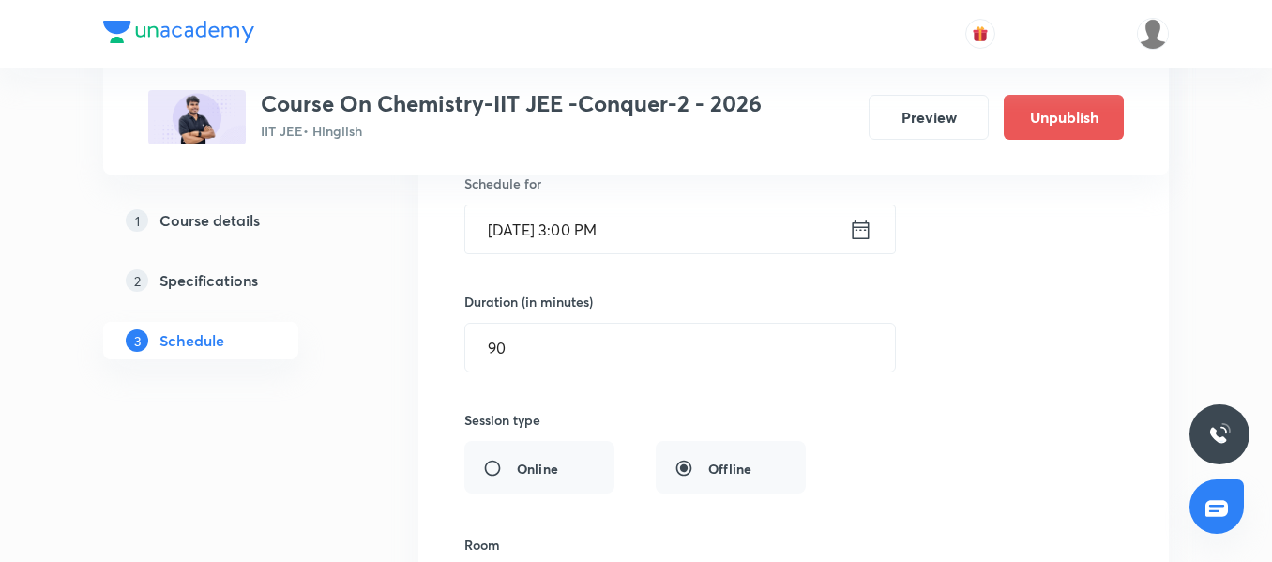
scroll to position [3518, 0]
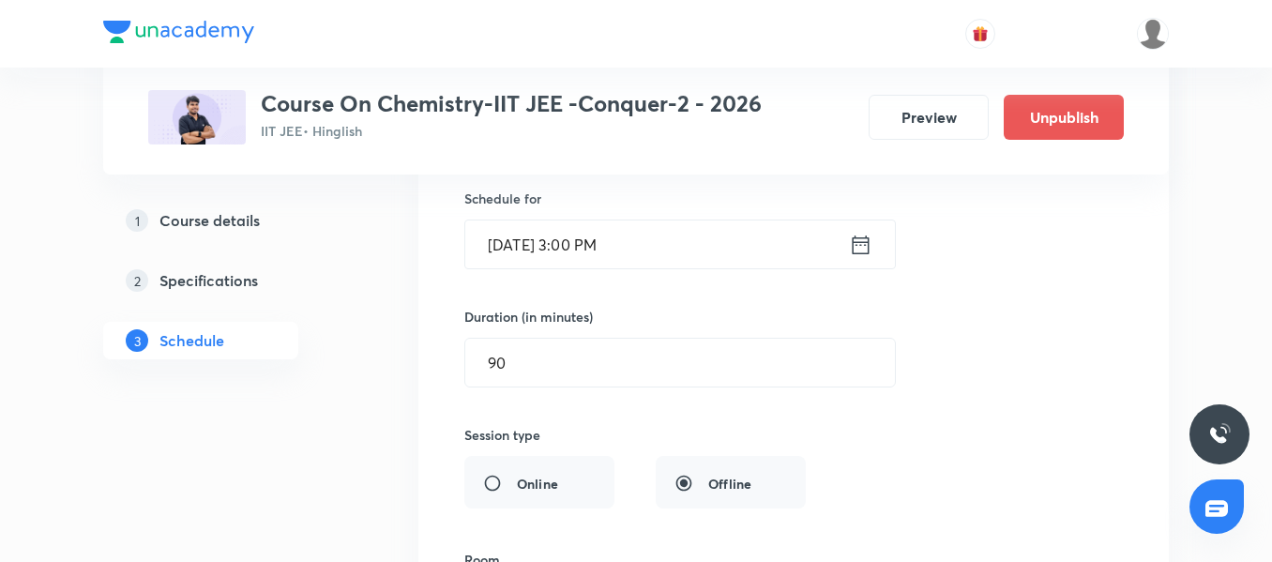
click at [715, 244] on input "[DATE] 3:00 PM" at bounding box center [657, 245] width 384 height 48
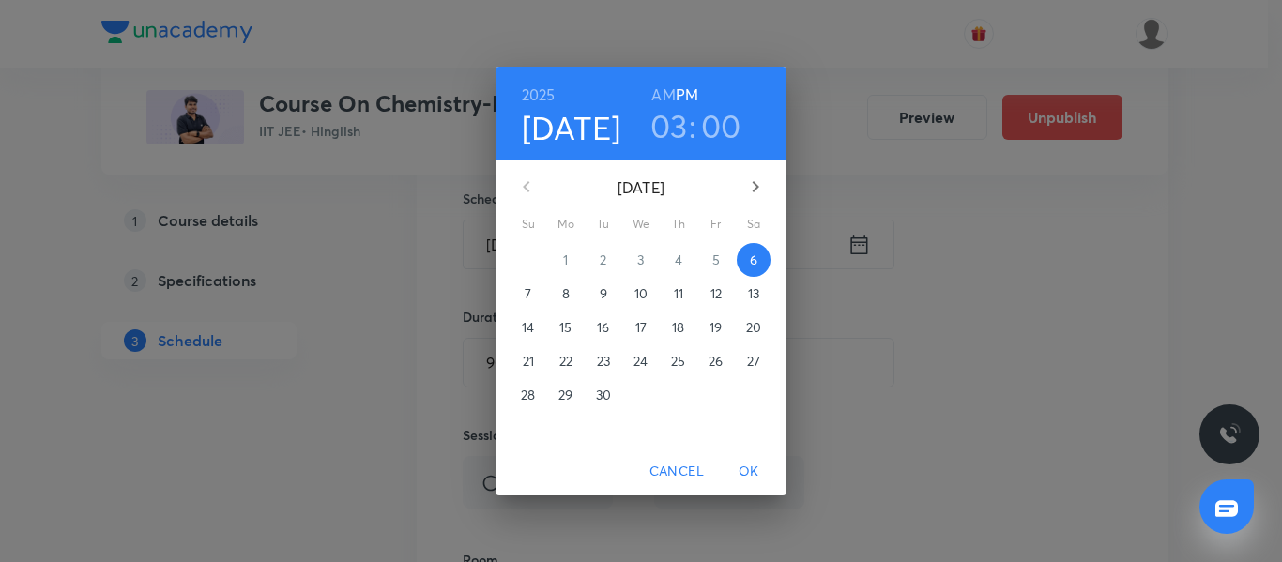
click at [672, 129] on h3 "03" at bounding box center [669, 125] width 38 height 39
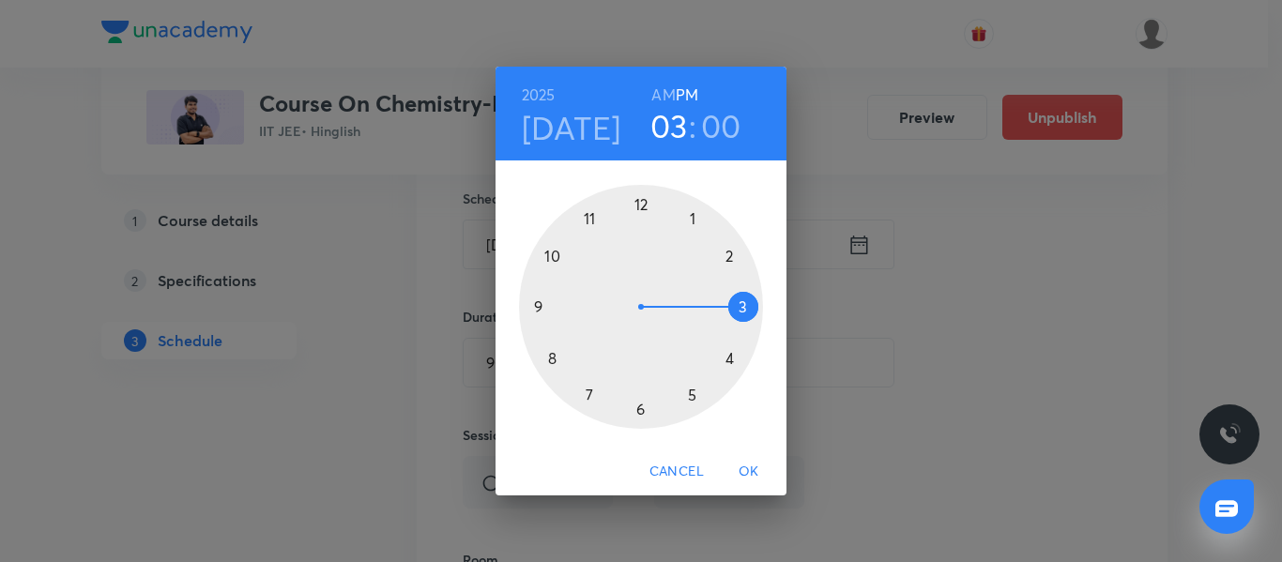
click at [729, 360] on div at bounding box center [641, 307] width 244 height 244
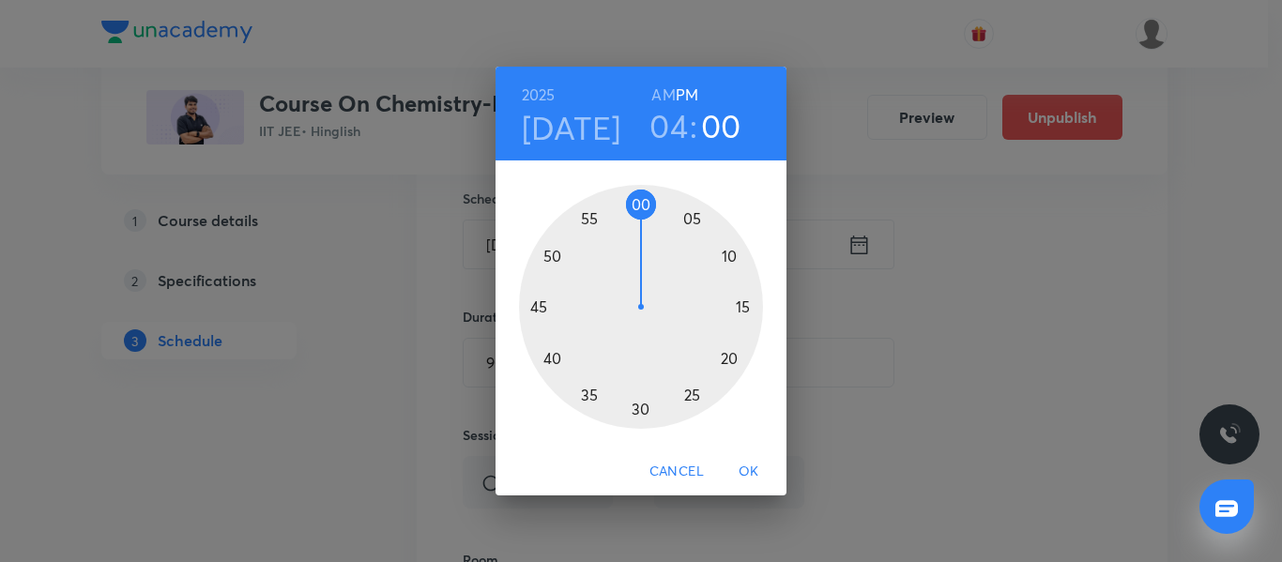
click at [536, 303] on div at bounding box center [641, 307] width 244 height 244
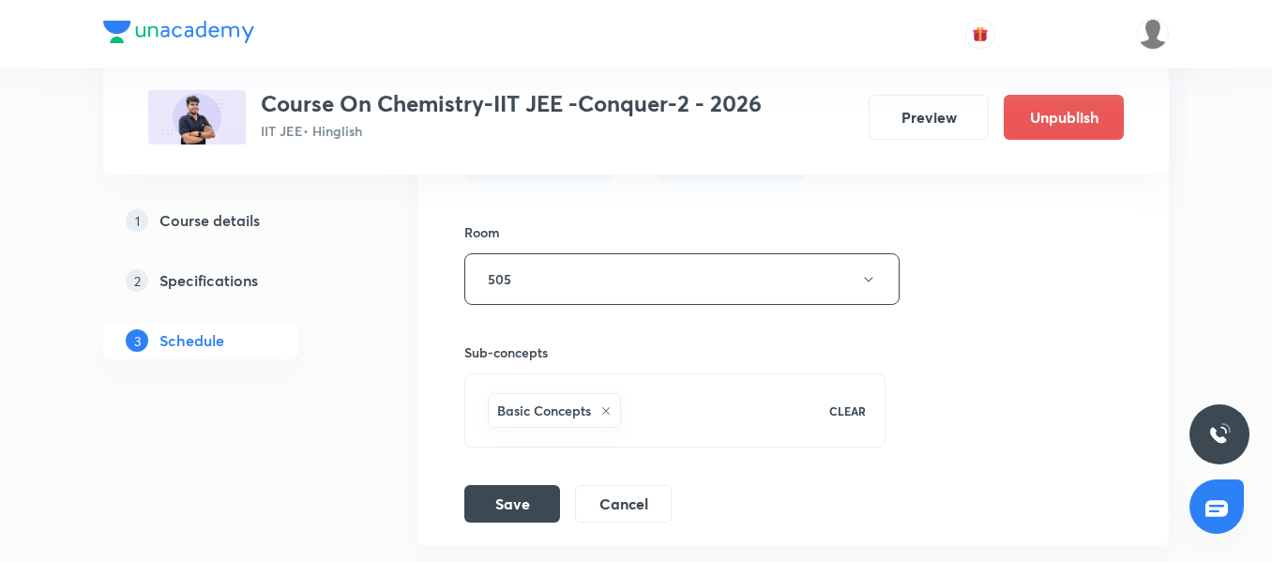
scroll to position [3860, 0]
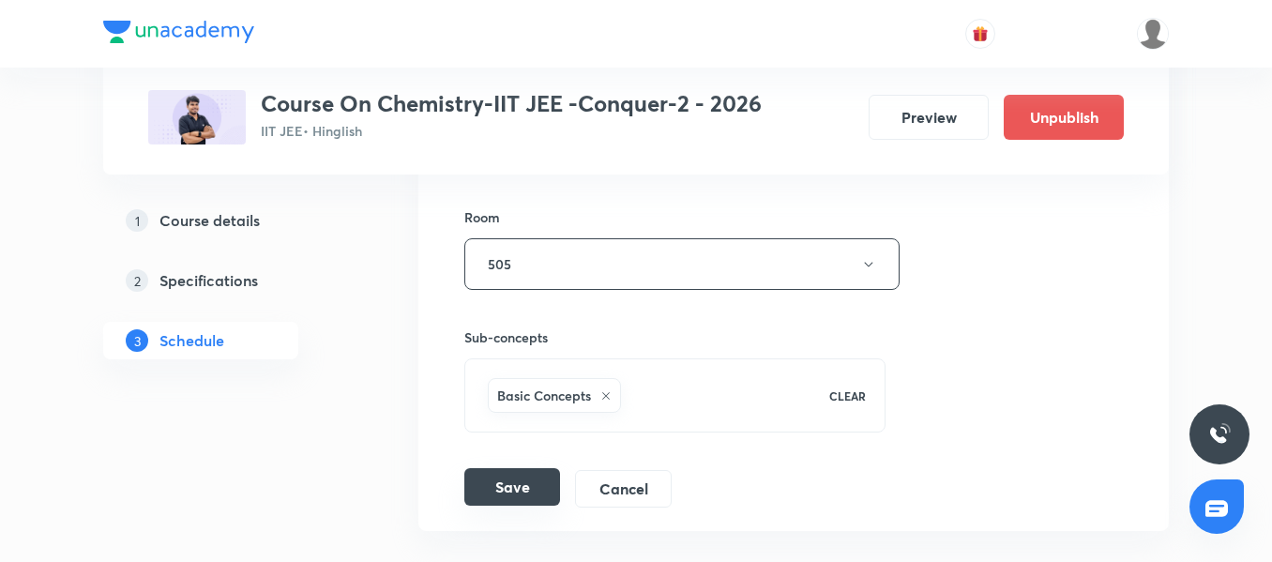
click at [509, 482] on button "Save" at bounding box center [512, 487] width 96 height 38
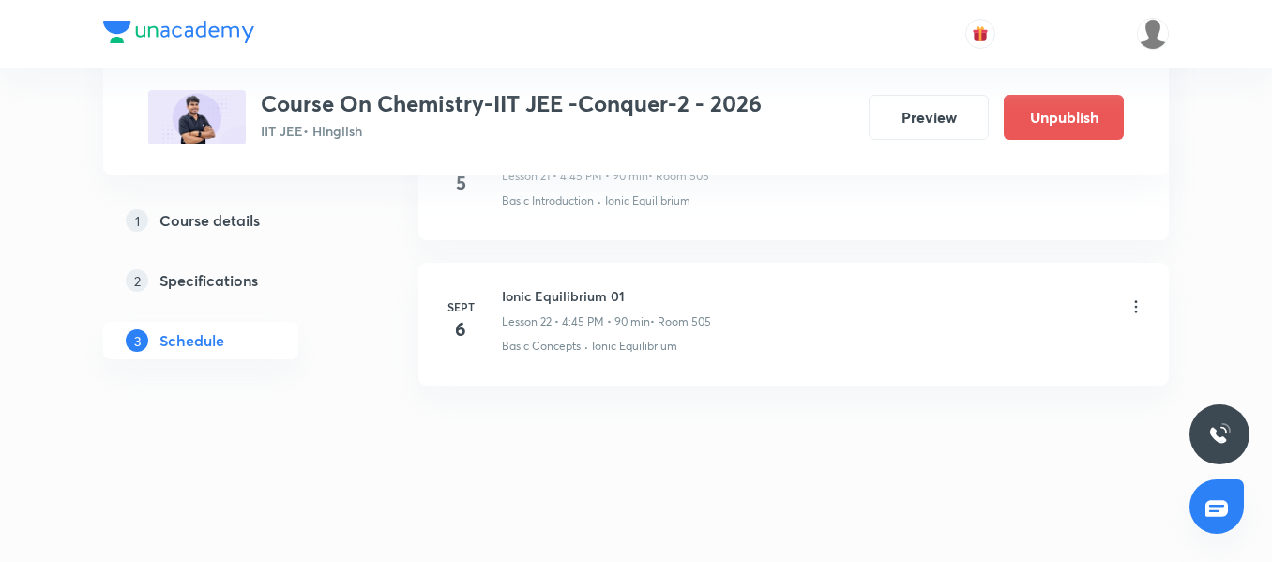
scroll to position [3284, 0]
